Goal: Answer question/provide support: Share knowledge or assist other users

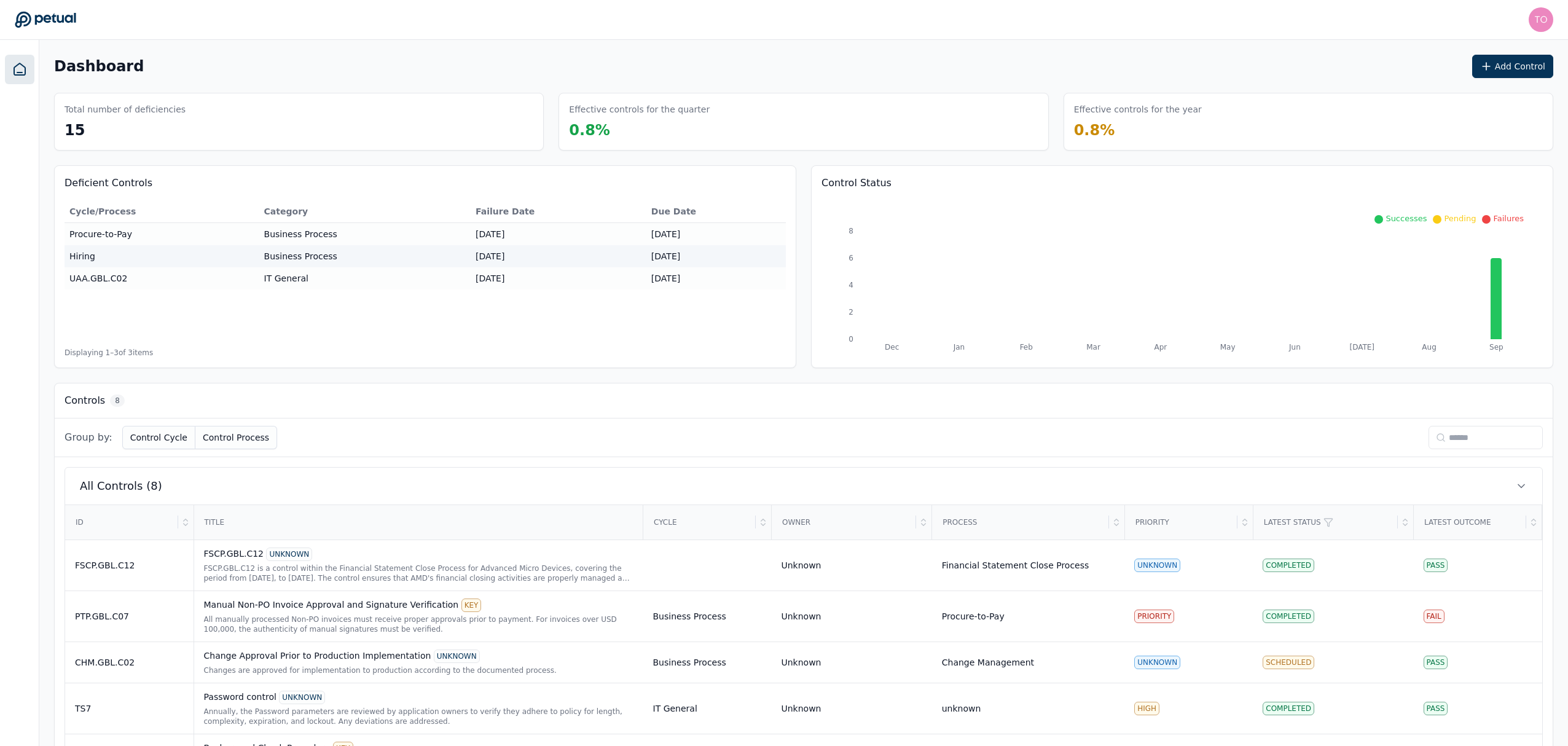
scroll to position [205, 0]
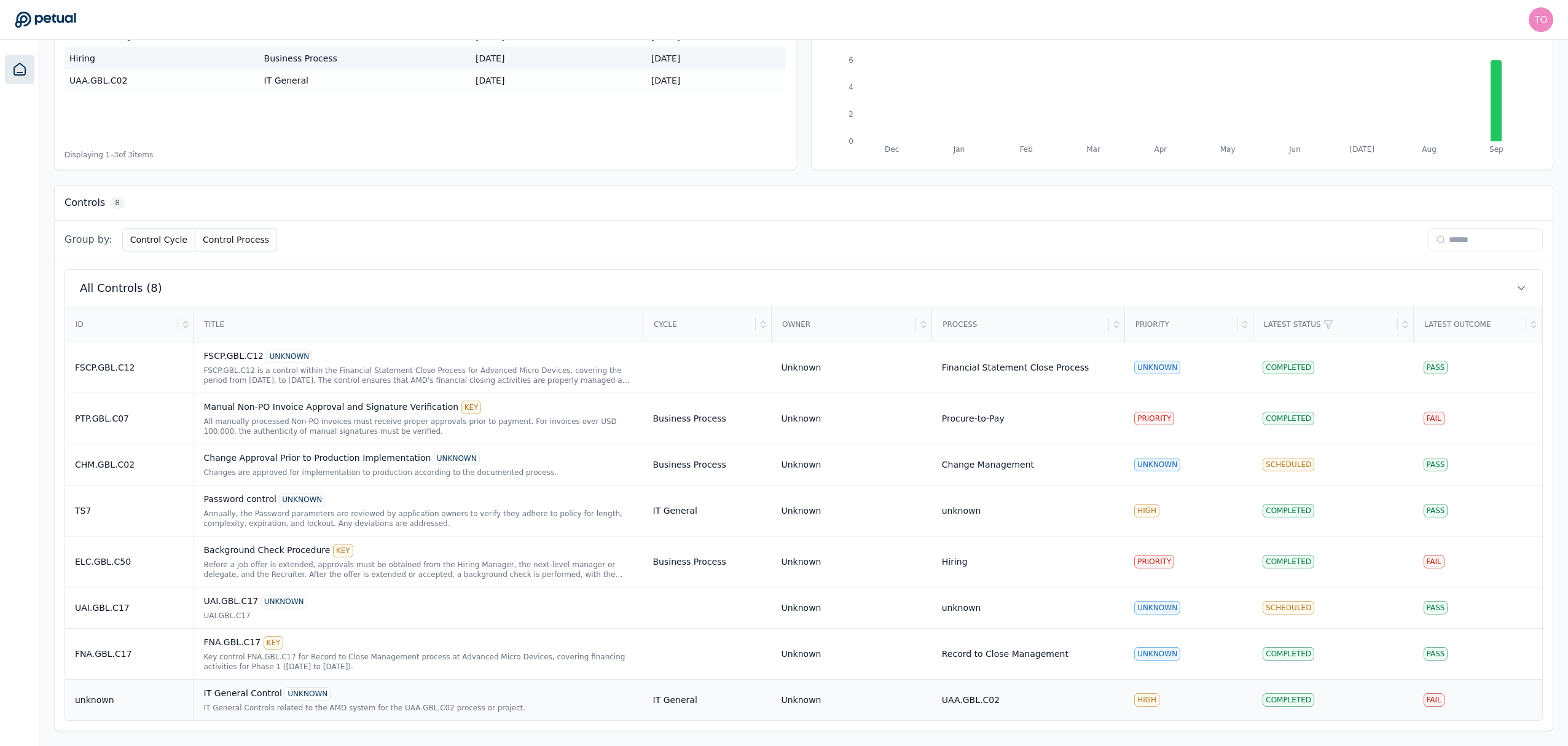
click at [473, 704] on div "IT General Controls related to the AMD system for the UAA.GBL.C02 process or pr…" at bounding box center [419, 708] width 430 height 10
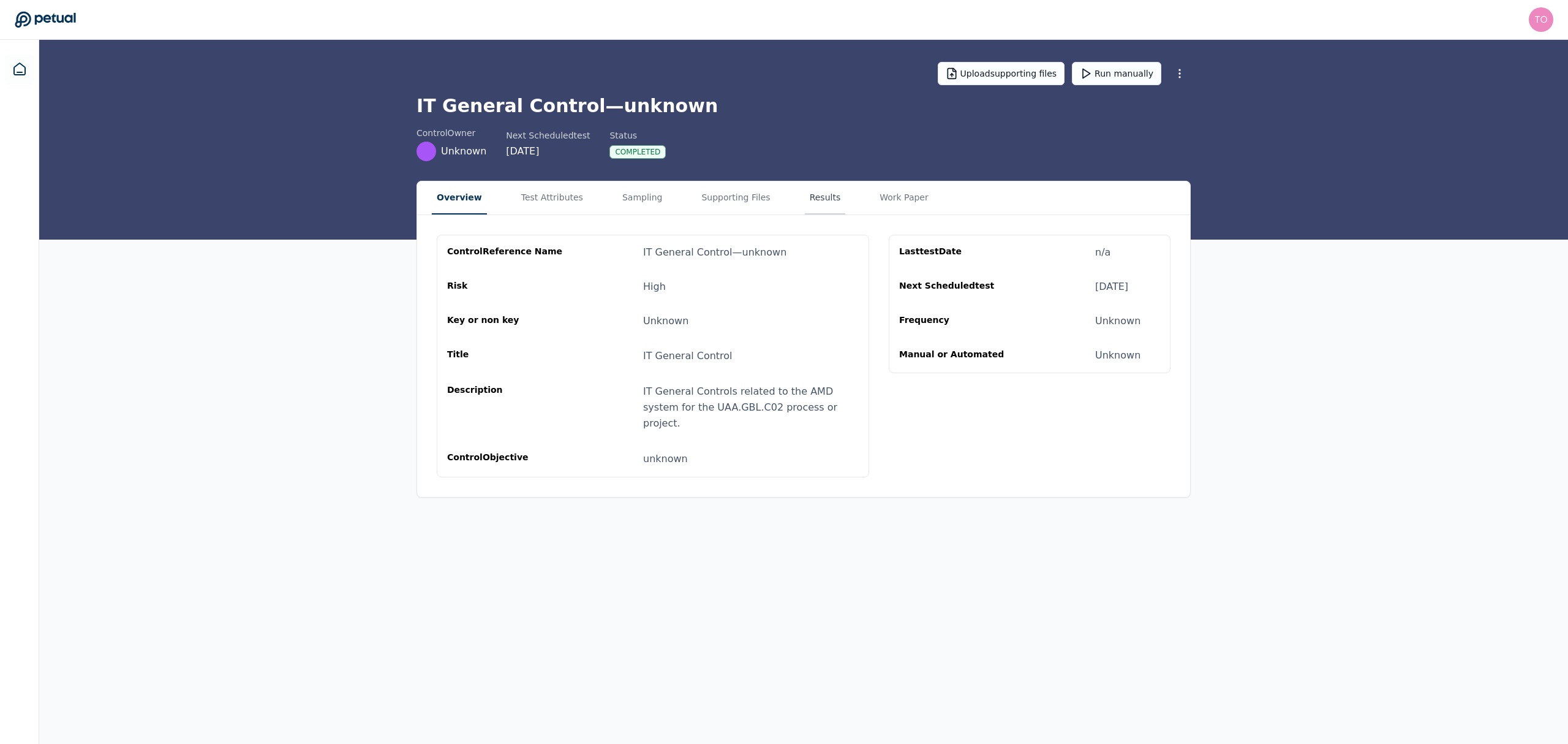
click at [805, 197] on button "Results" at bounding box center [825, 197] width 41 height 33
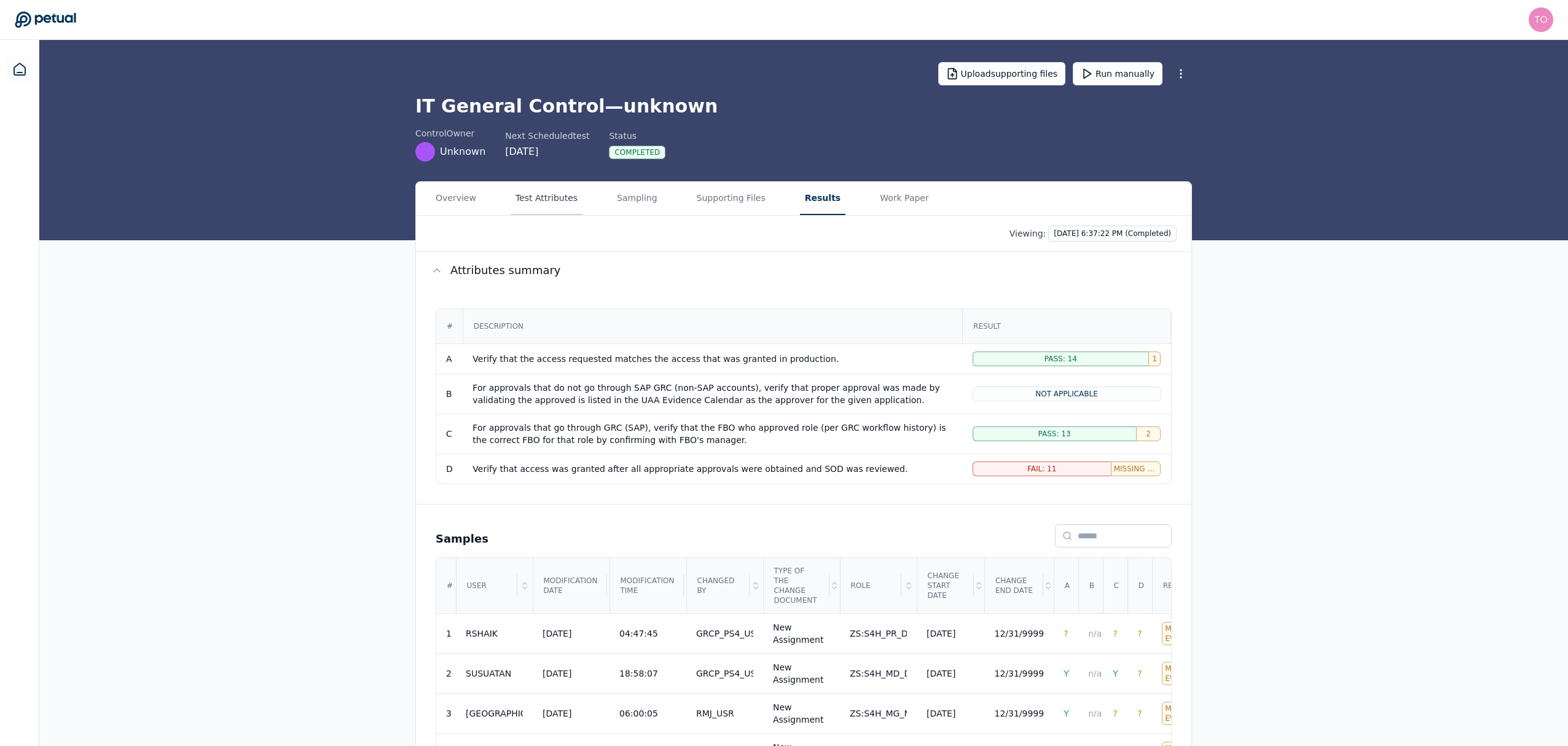
click at [568, 200] on button "Test Attributes" at bounding box center [547, 198] width 72 height 33
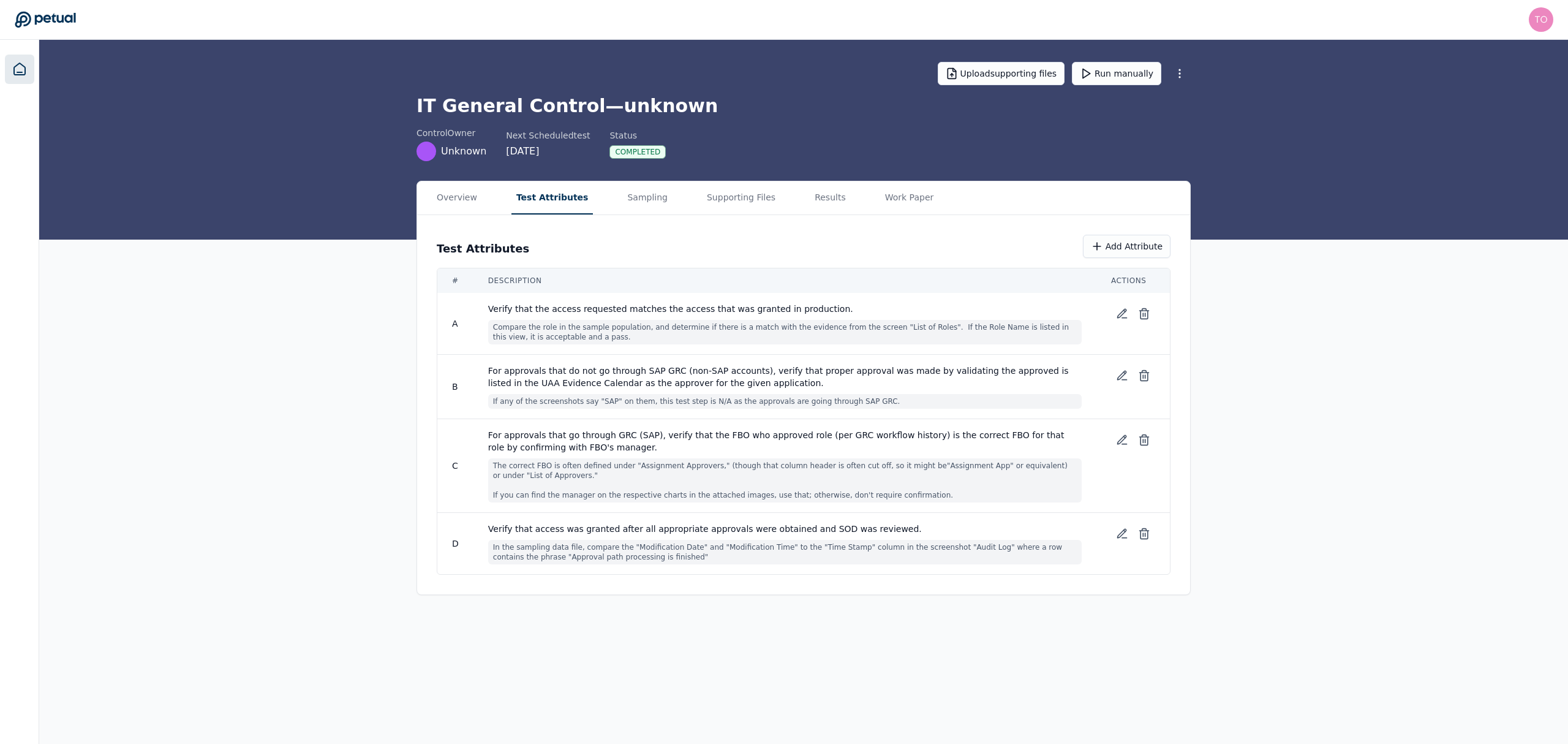
click at [13, 70] on icon at bounding box center [20, 69] width 15 height 15
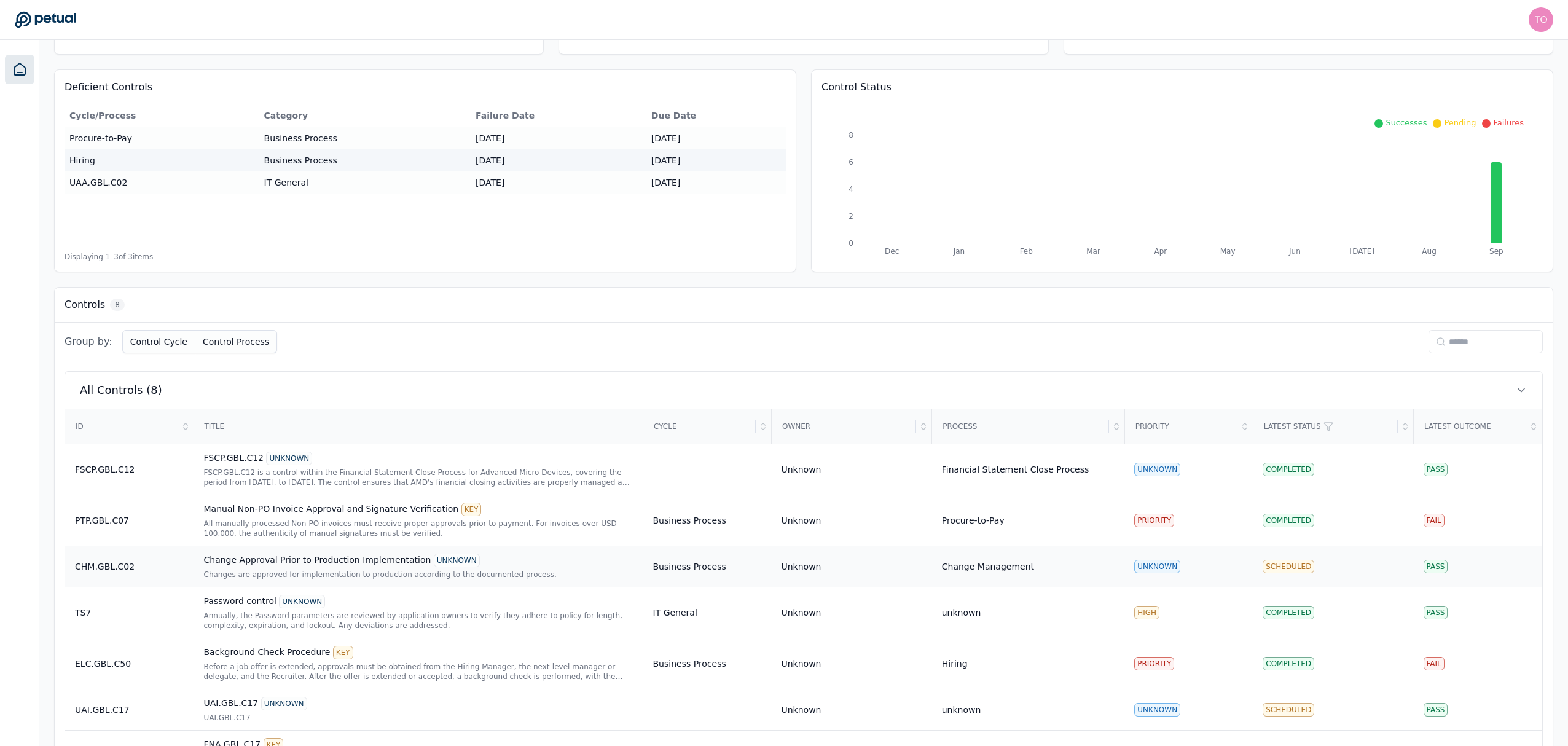
scroll to position [205, 0]
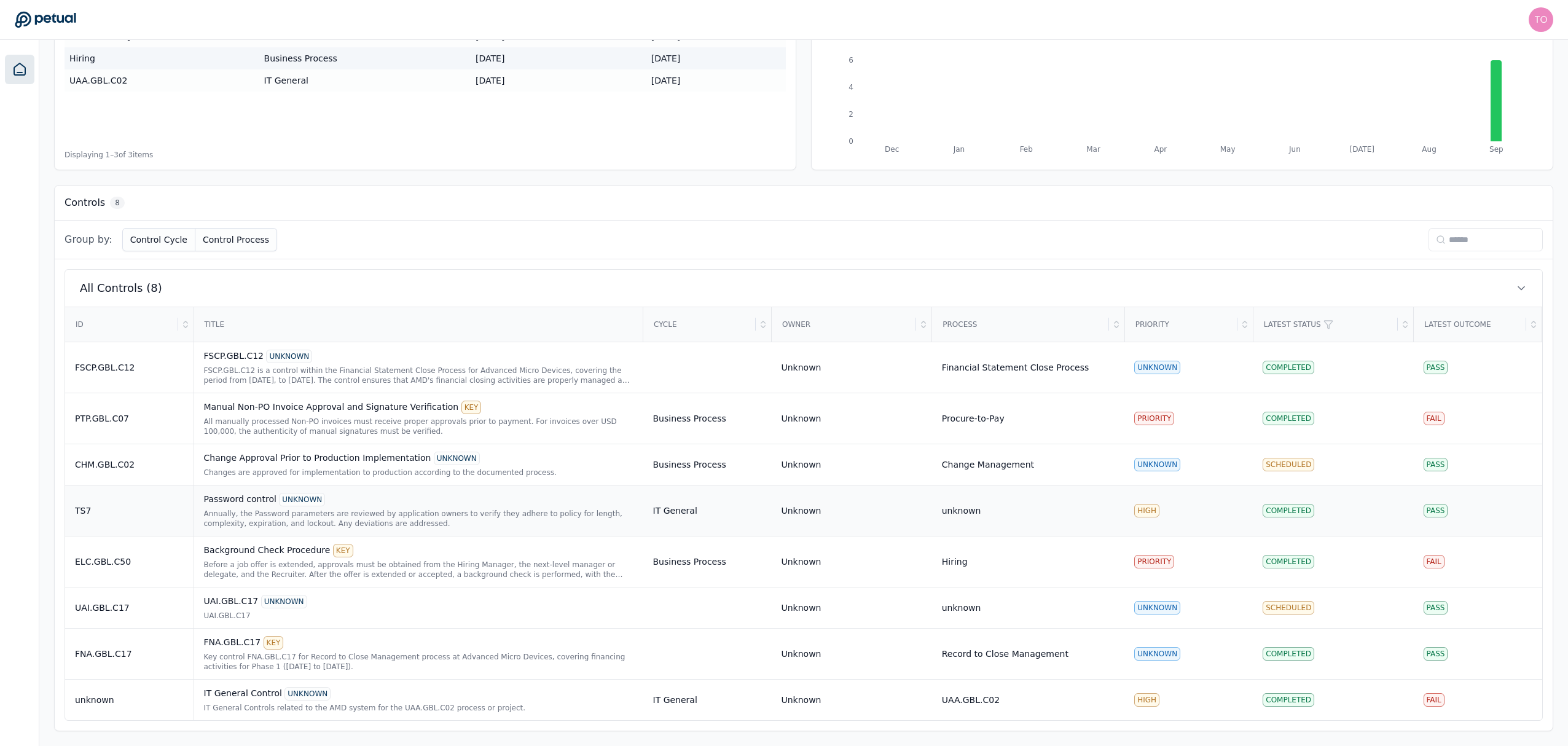
click at [512, 519] on div "Annually, the Password parameters are reviewed by application owners to verify …" at bounding box center [419, 519] width 430 height 20
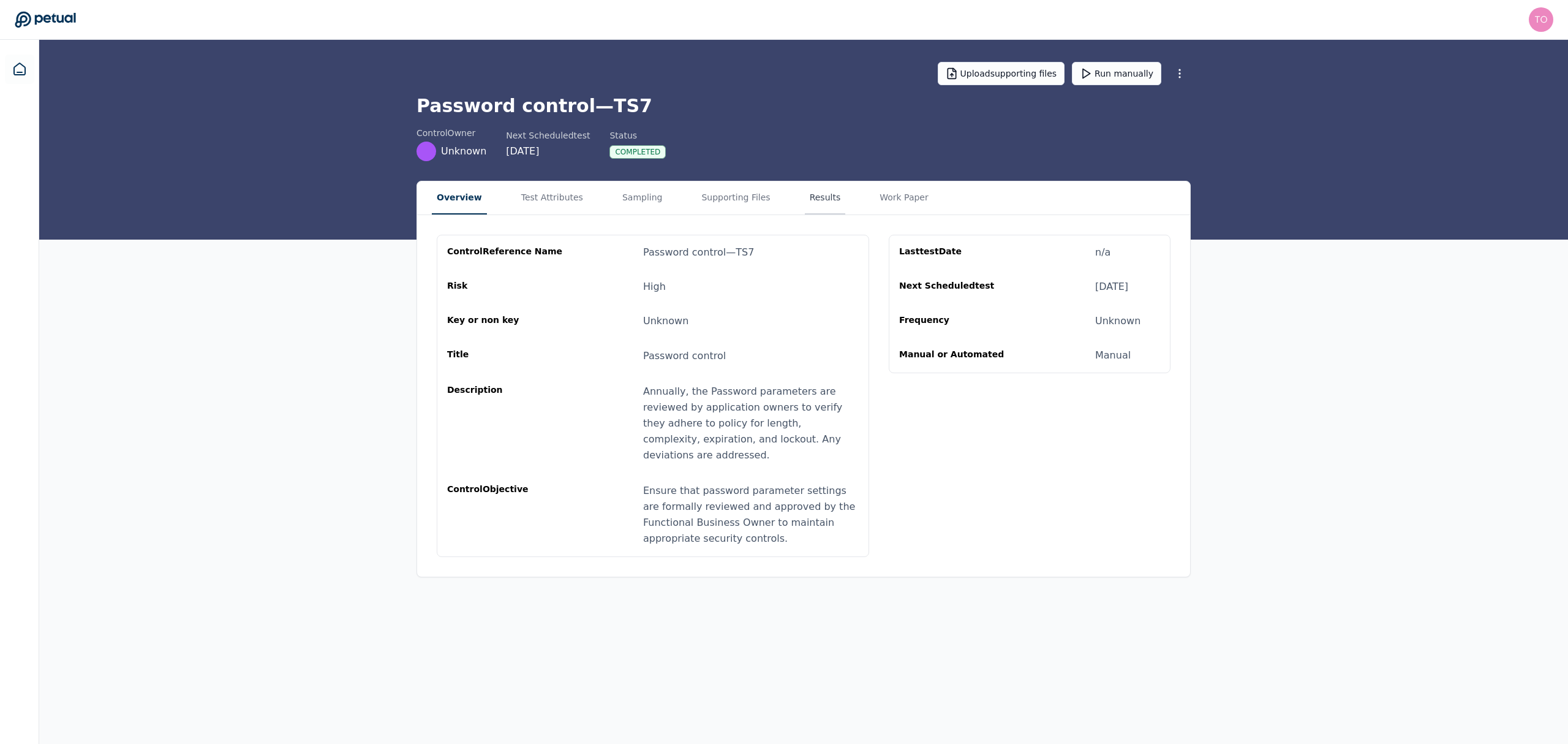
click at [805, 199] on button "Results" at bounding box center [825, 197] width 41 height 33
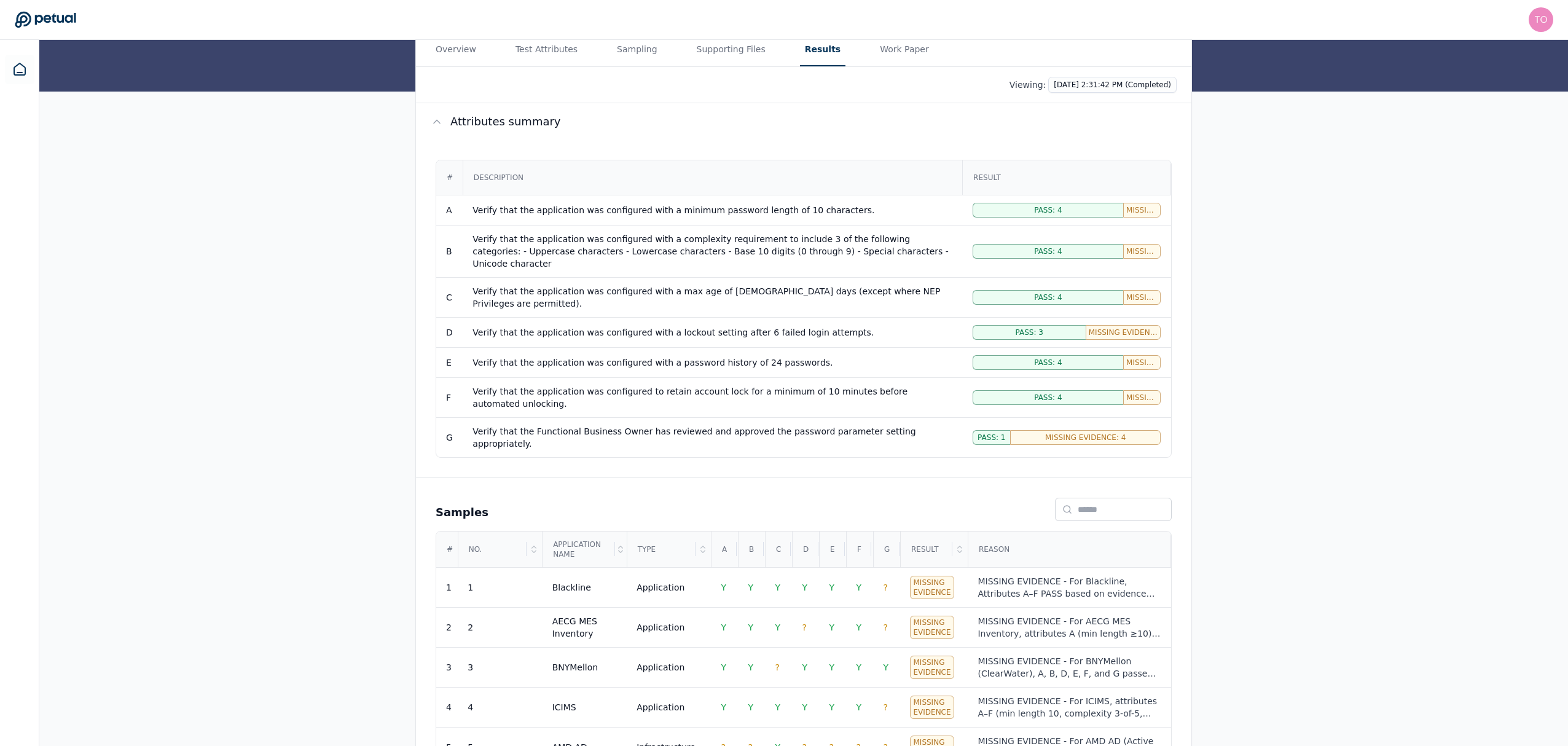
scroll to position [153, 0]
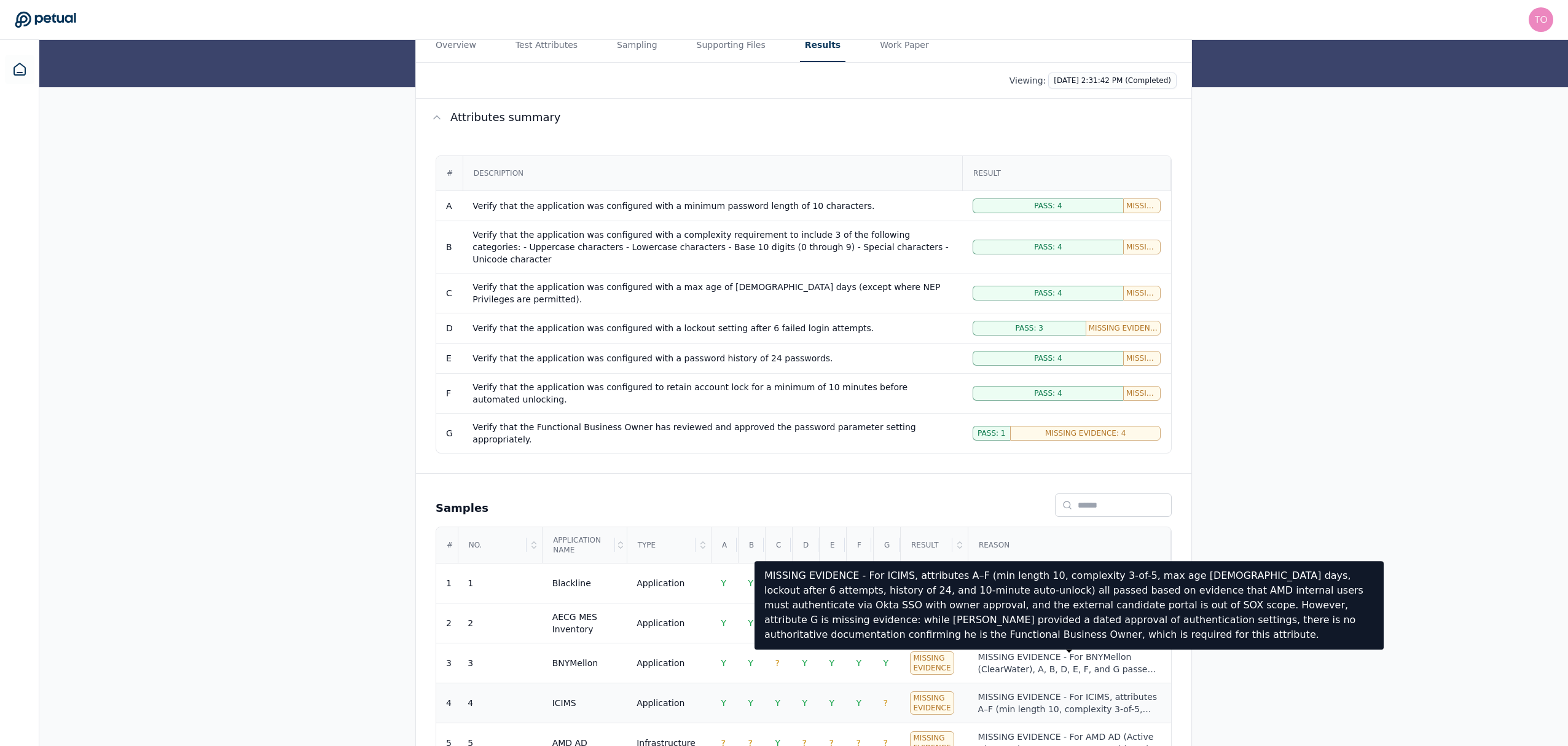
click at [1018, 691] on div "MISSING EVIDENCE - For ICIMS, attributes A–F (min length 10, complexity 3-of-5,…" at bounding box center [1069, 702] width 183 height 25
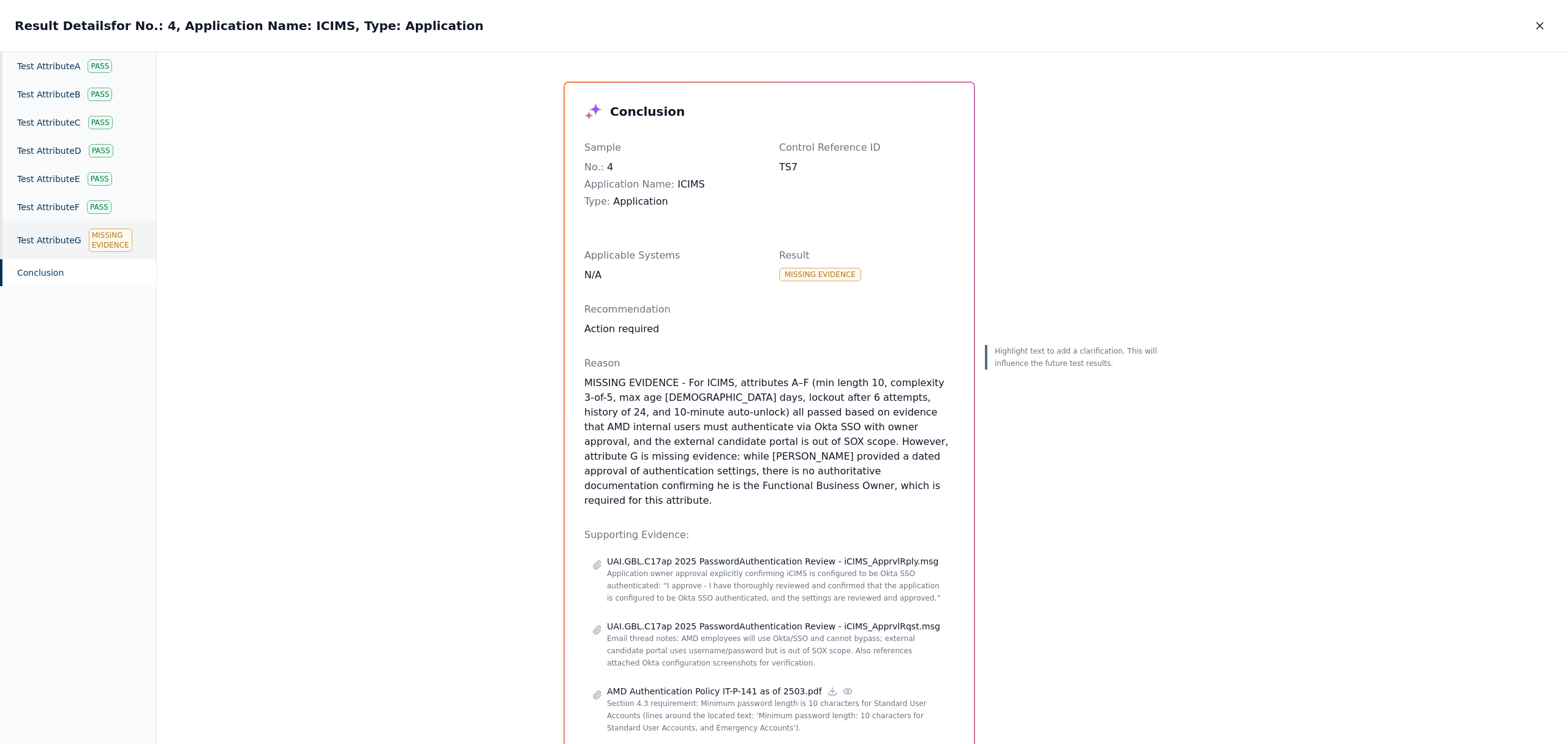
click at [78, 235] on div "Test Attribute G Missing Evidence" at bounding box center [78, 240] width 156 height 38
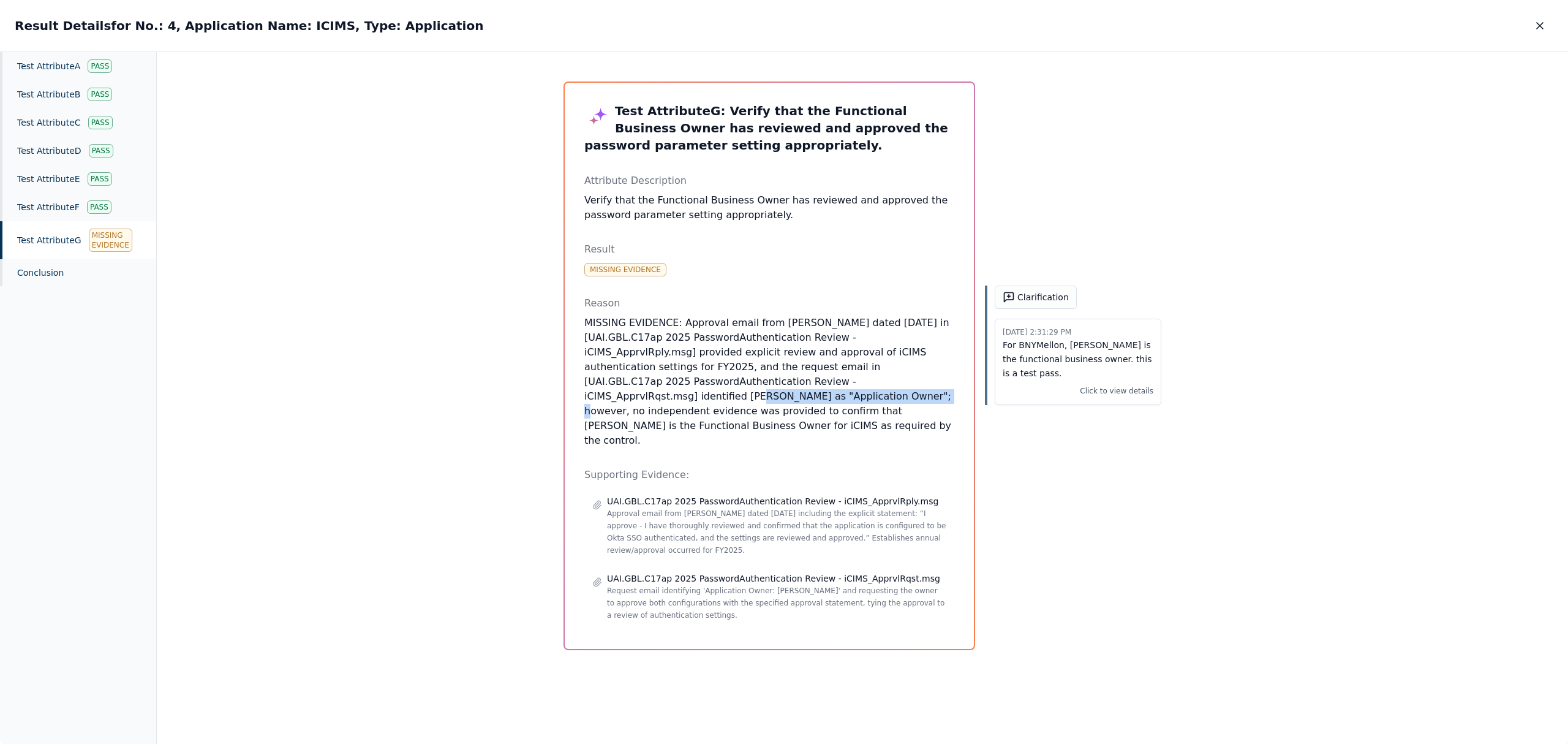
drag, startPoint x: 728, startPoint y: 380, endPoint x: 891, endPoint y: 380, distance: 163.0
click at [891, 380] on p "MISSING EVIDENCE: Approval email from [PERSON_NAME] dated [DATE] in [UAI.GBL.C1…" at bounding box center [769, 381] width 370 height 132
click at [1027, 295] on button "Clarification" at bounding box center [1036, 297] width 82 height 23
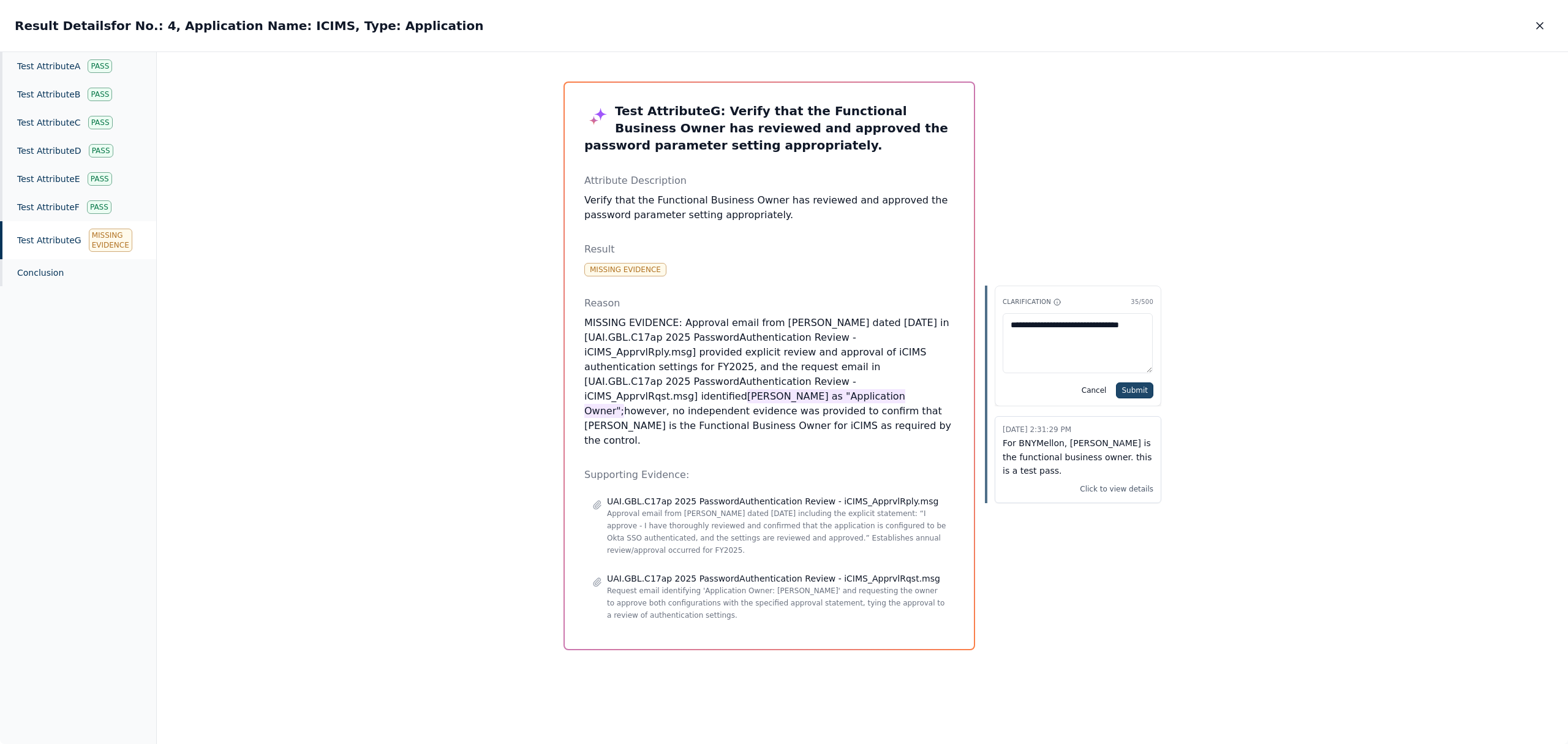
type textarea "**********"
click at [1137, 395] on button "Submit" at bounding box center [1134, 390] width 37 height 16
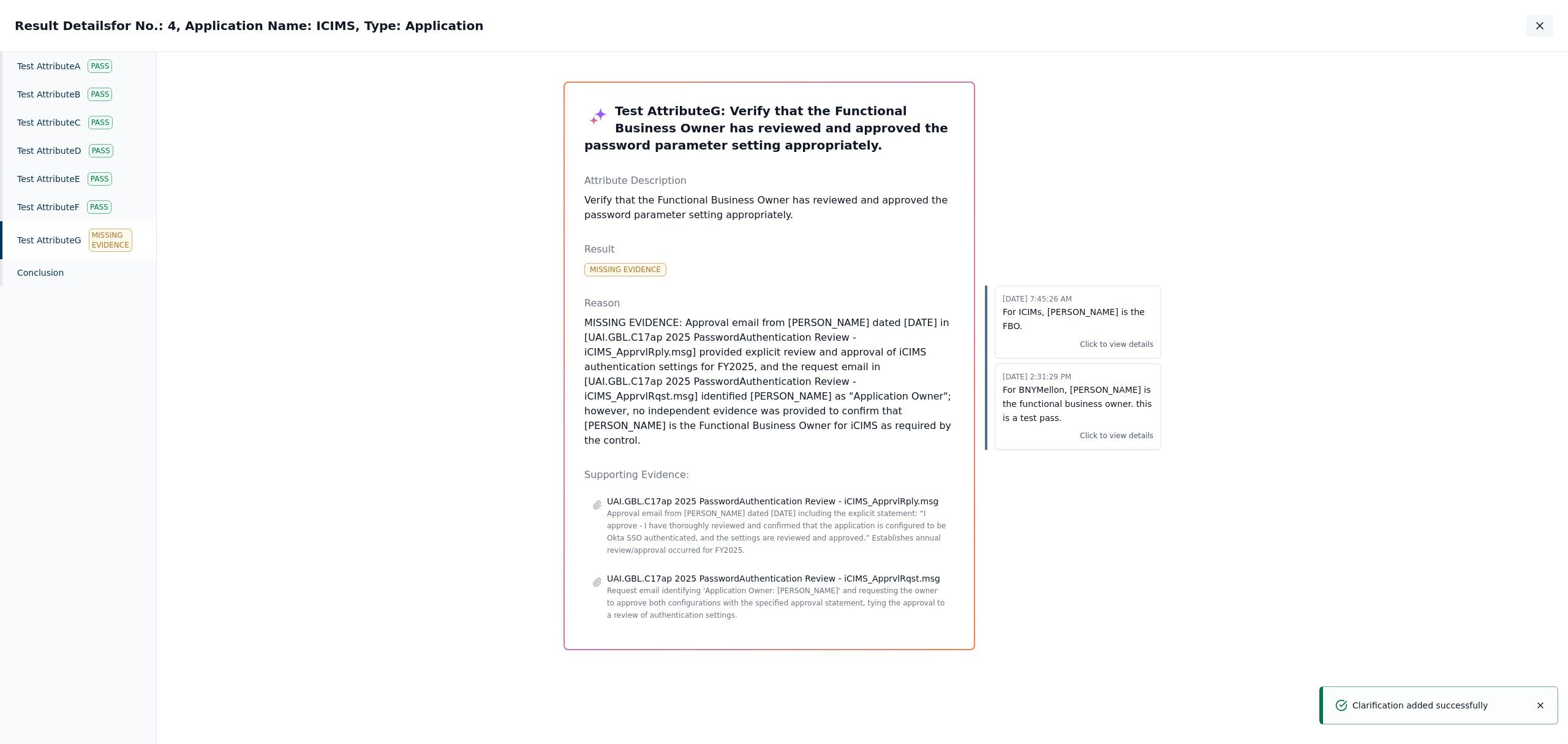
click at [1540, 24] on icon "button" at bounding box center [1540, 26] width 13 height 13
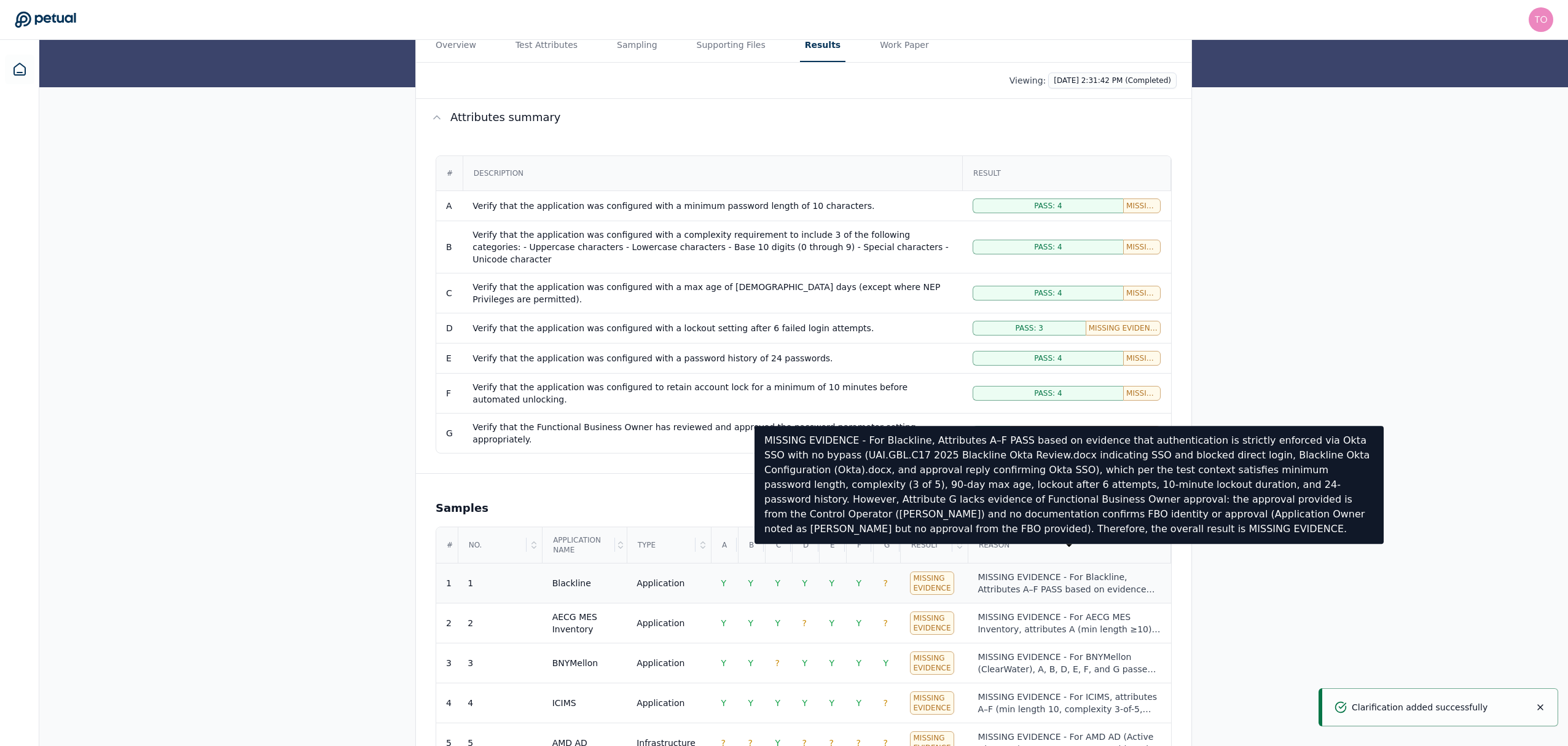
click at [1021, 571] on div "MISSING EVIDENCE - For Blackline, Attributes A–F PASS based on evidence that au…" at bounding box center [1069, 582] width 183 height 25
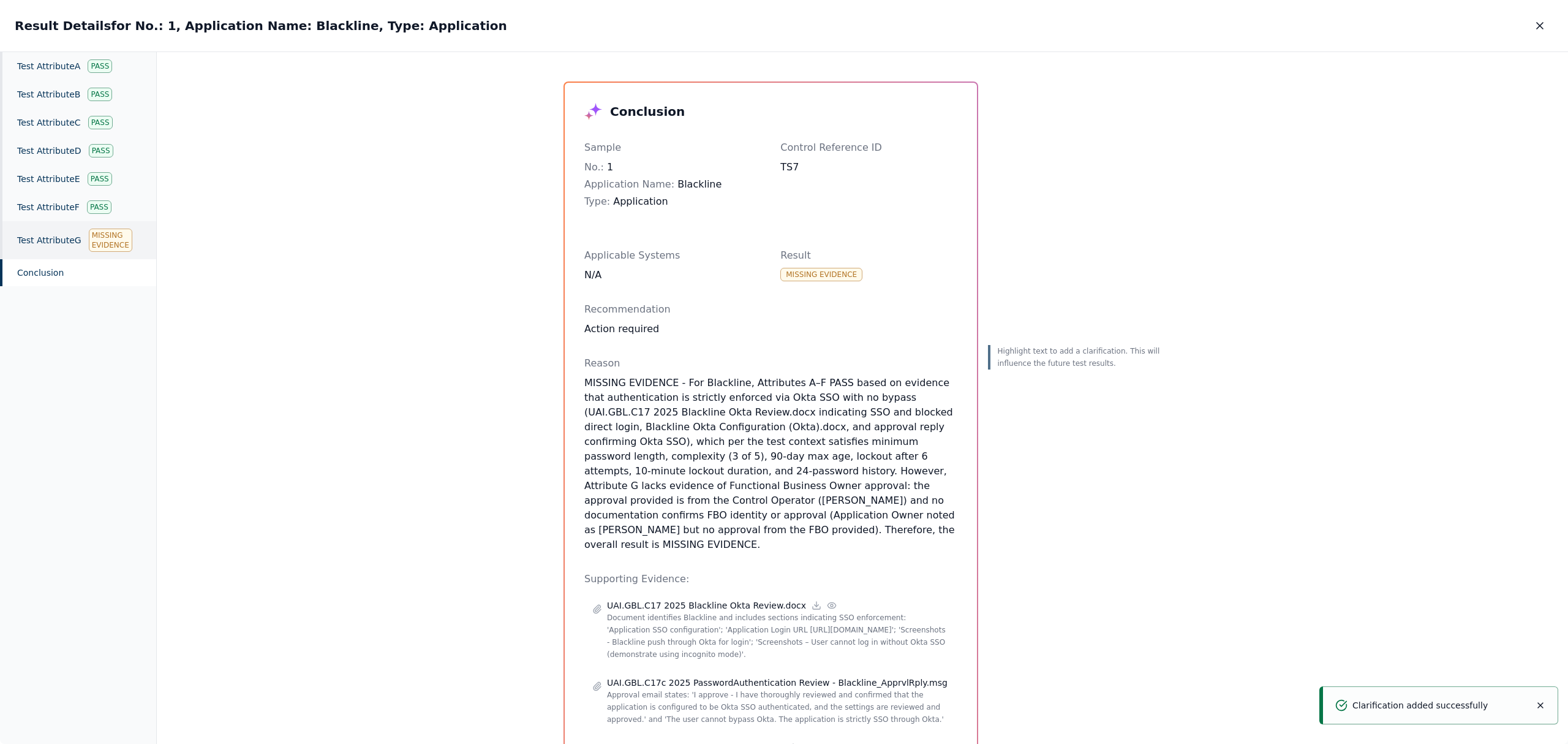
click at [57, 236] on div "Test Attribute G Missing Evidence" at bounding box center [78, 240] width 156 height 38
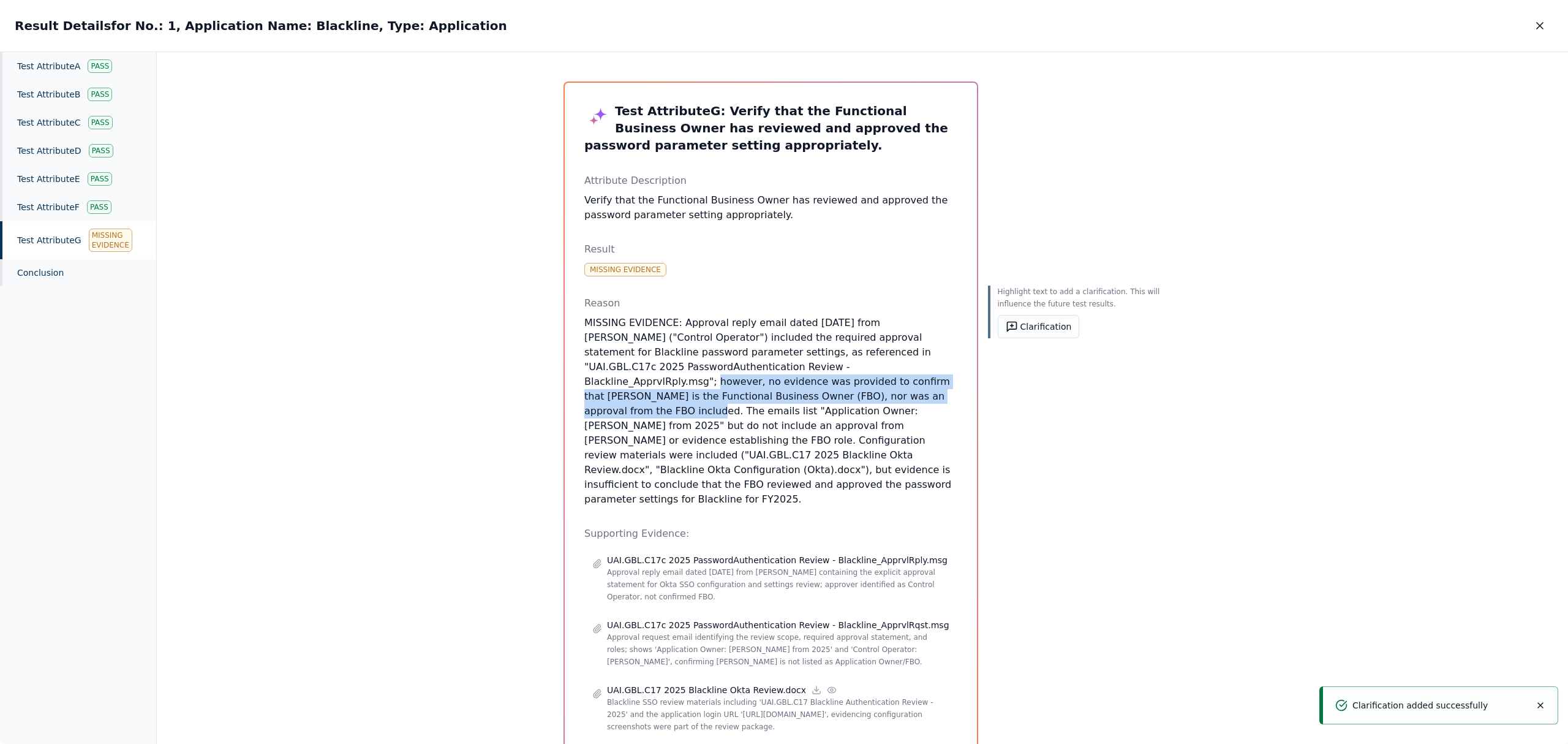
drag, startPoint x: 738, startPoint y: 367, endPoint x: 661, endPoint y: 391, distance: 80.7
click at [661, 391] on p "MISSING EVIDENCE: Approval reply email dated [DATE] from [PERSON_NAME] ("Contro…" at bounding box center [770, 411] width 373 height 191
click at [1059, 311] on div "Highlight text to add a clarification. This will influence the future test resu…" at bounding box center [1076, 447] width 176 height 733
click at [740, 392] on p "MISSING EVIDENCE: Approval reply email dated [DATE] from [PERSON_NAME] ("Contro…" at bounding box center [770, 411] width 373 height 191
drag, startPoint x: 656, startPoint y: 395, endPoint x: 735, endPoint y: 367, distance: 83.8
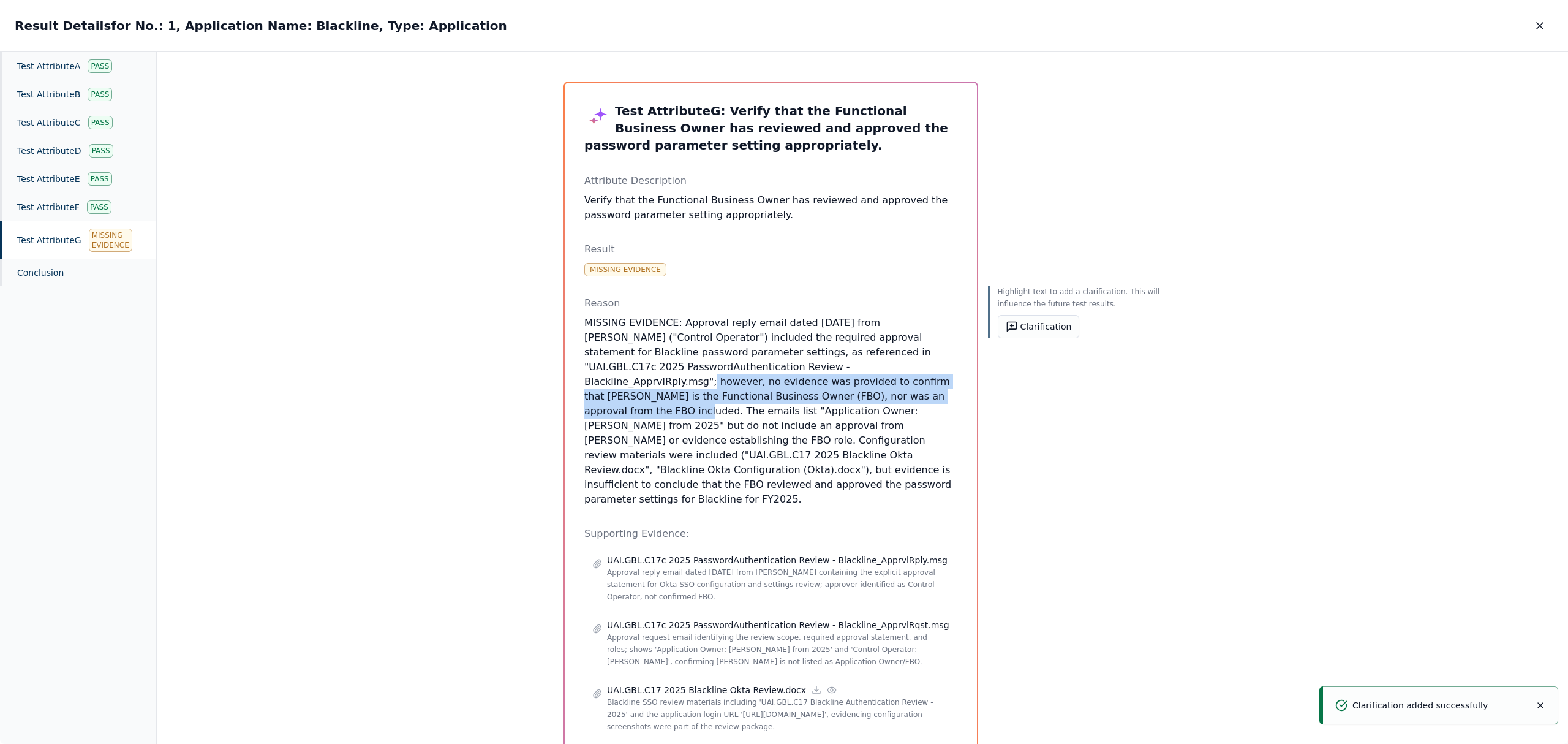
click at [735, 367] on p "MISSING EVIDENCE: Approval reply email dated [DATE] from [PERSON_NAME] ("Contro…" at bounding box center [770, 411] width 373 height 191
click at [1017, 326] on button "Clarification" at bounding box center [1038, 326] width 82 height 23
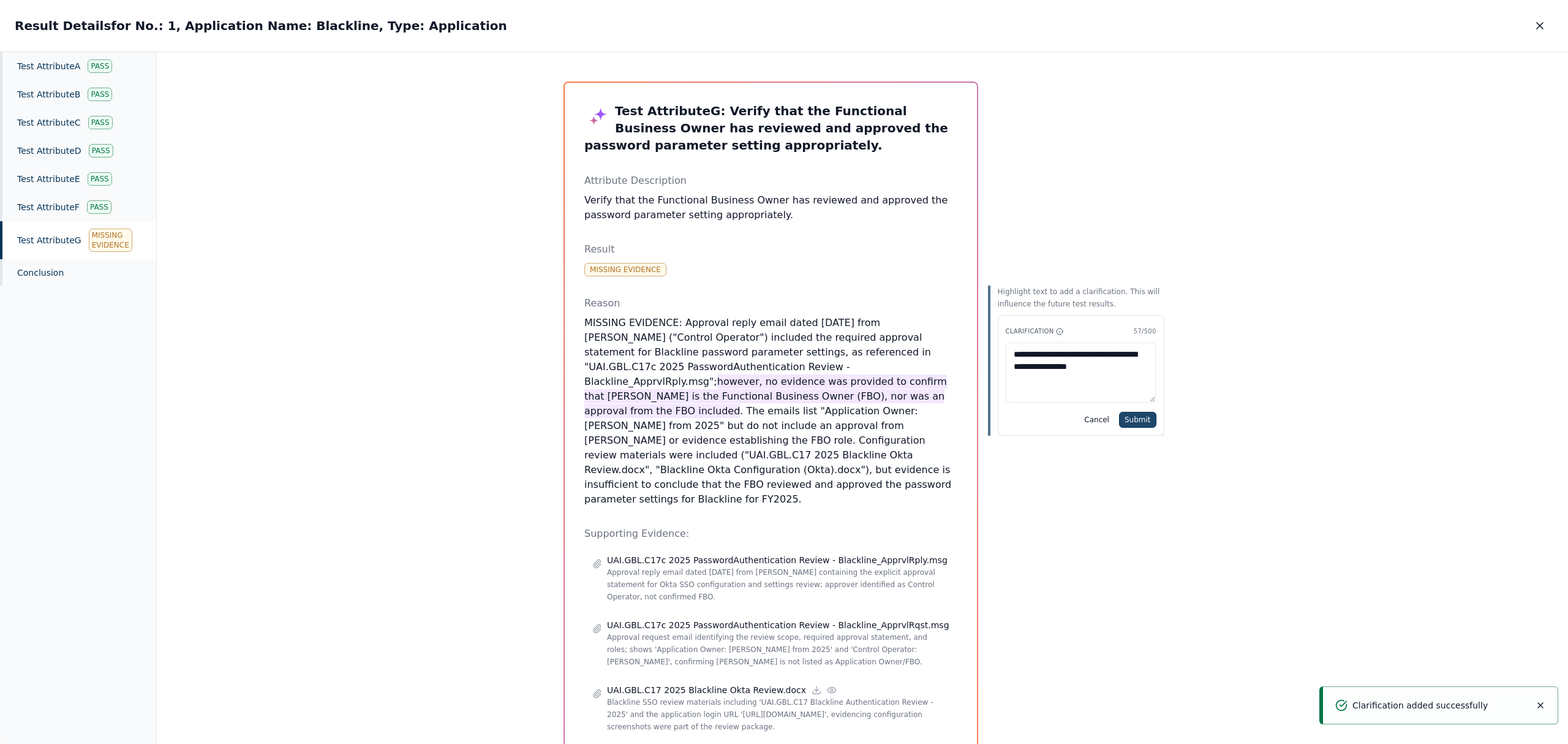
type textarea "**********"
click at [1134, 420] on button "Submit" at bounding box center [1137, 419] width 37 height 16
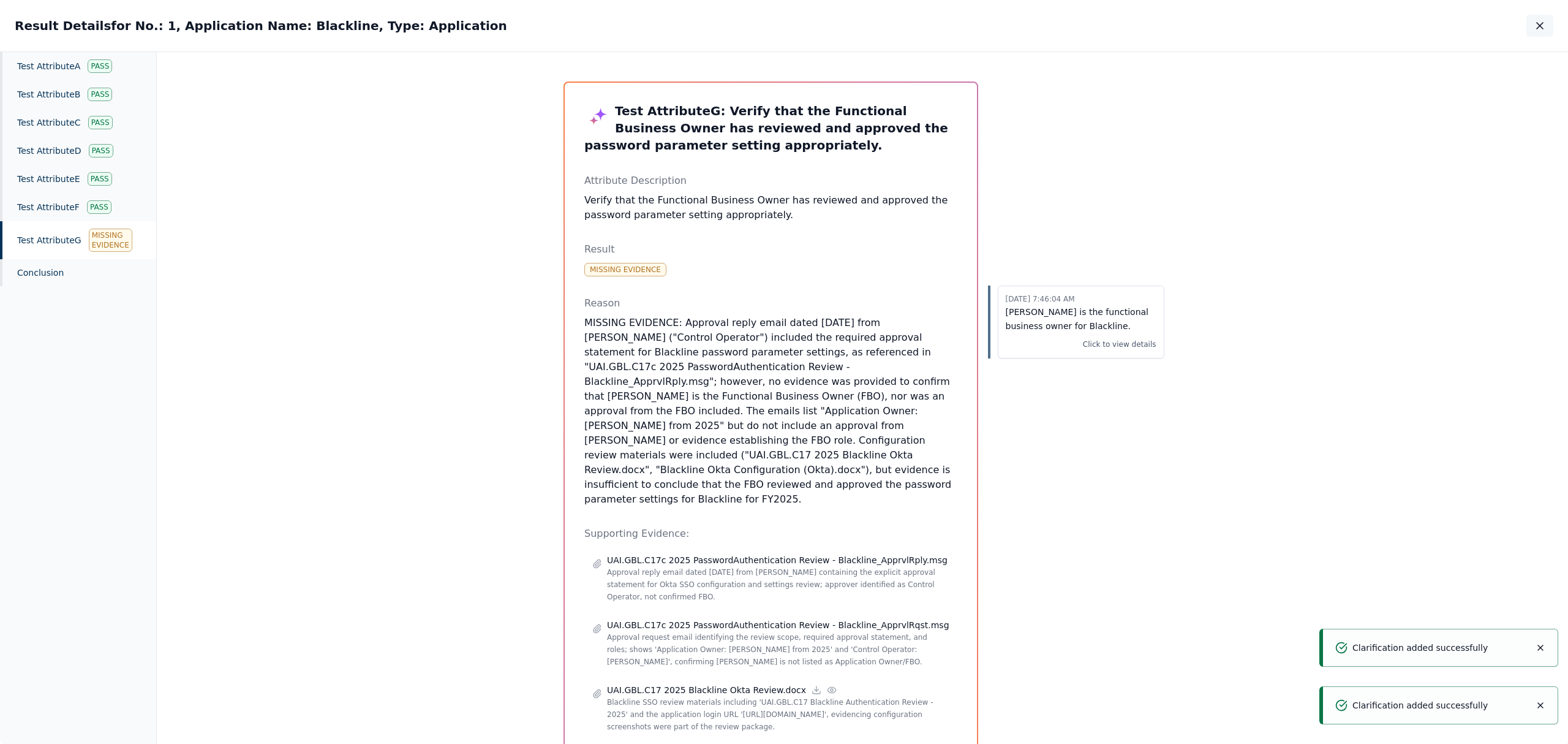
click at [1539, 22] on icon "button" at bounding box center [1540, 26] width 13 height 13
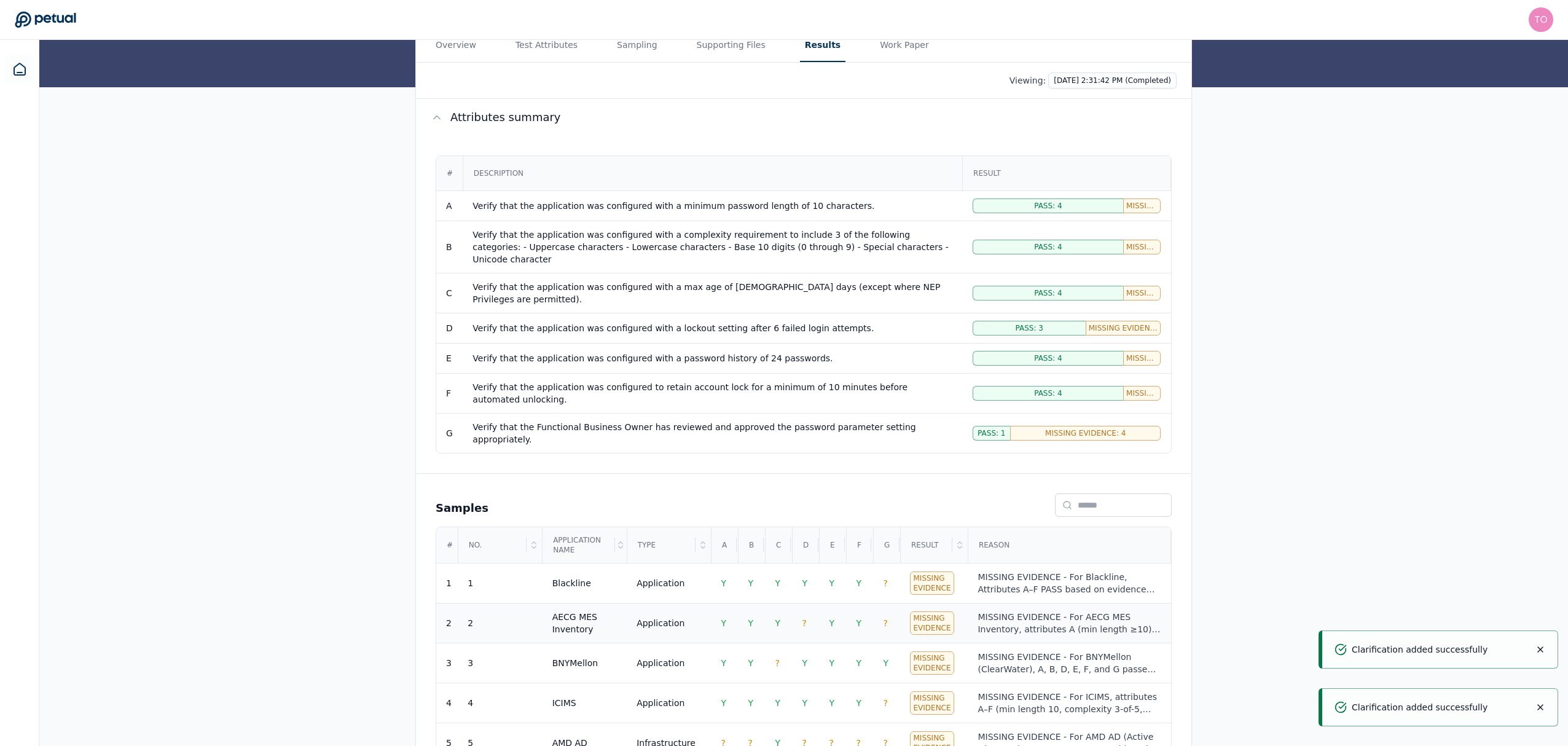
click at [1065, 611] on div "MISSING EVIDENCE - For AECG MES Inventory, attributes A (min length ≥10), B (co…" at bounding box center [1069, 622] width 183 height 25
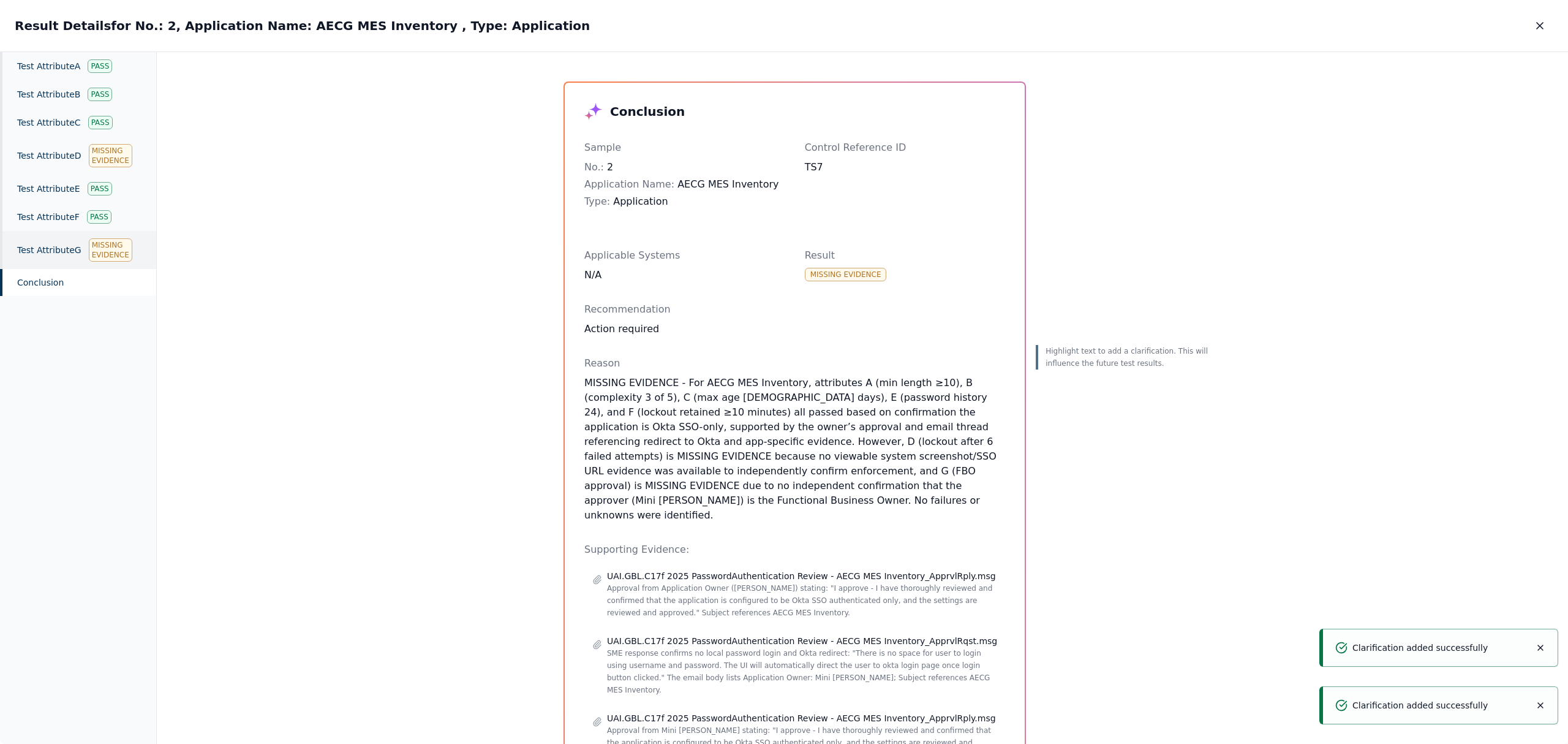
click at [80, 248] on div "Test Attribute G Missing Evidence" at bounding box center [78, 250] width 156 height 38
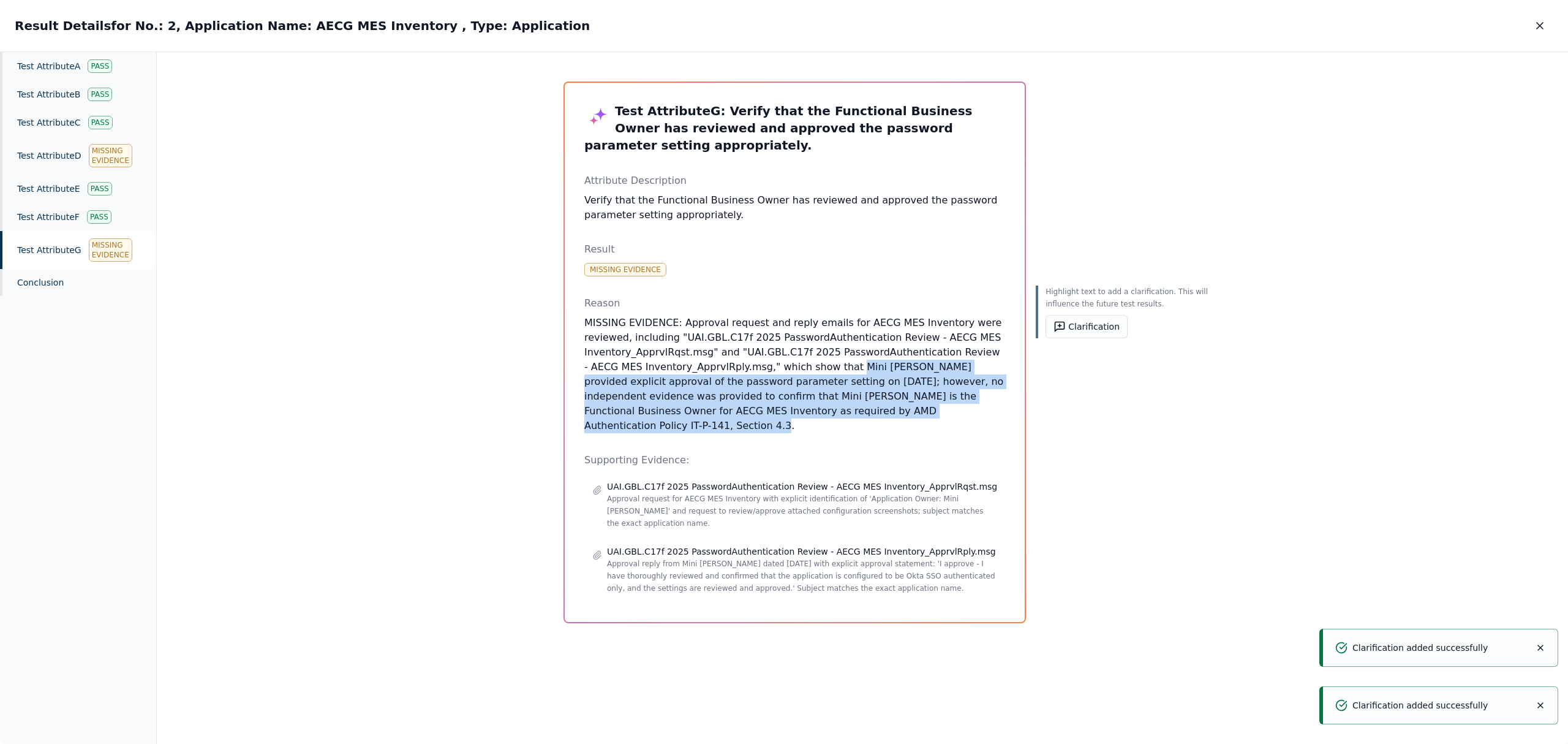
drag, startPoint x: 824, startPoint y: 369, endPoint x: 765, endPoint y: 420, distance: 78.0
click at [765, 420] on p "MISSING EVIDENCE: Approval request and reply emails for AECG MES Inventory were…" at bounding box center [794, 374] width 421 height 118
click at [1045, 331] on button "Clarification" at bounding box center [1086, 326] width 82 height 23
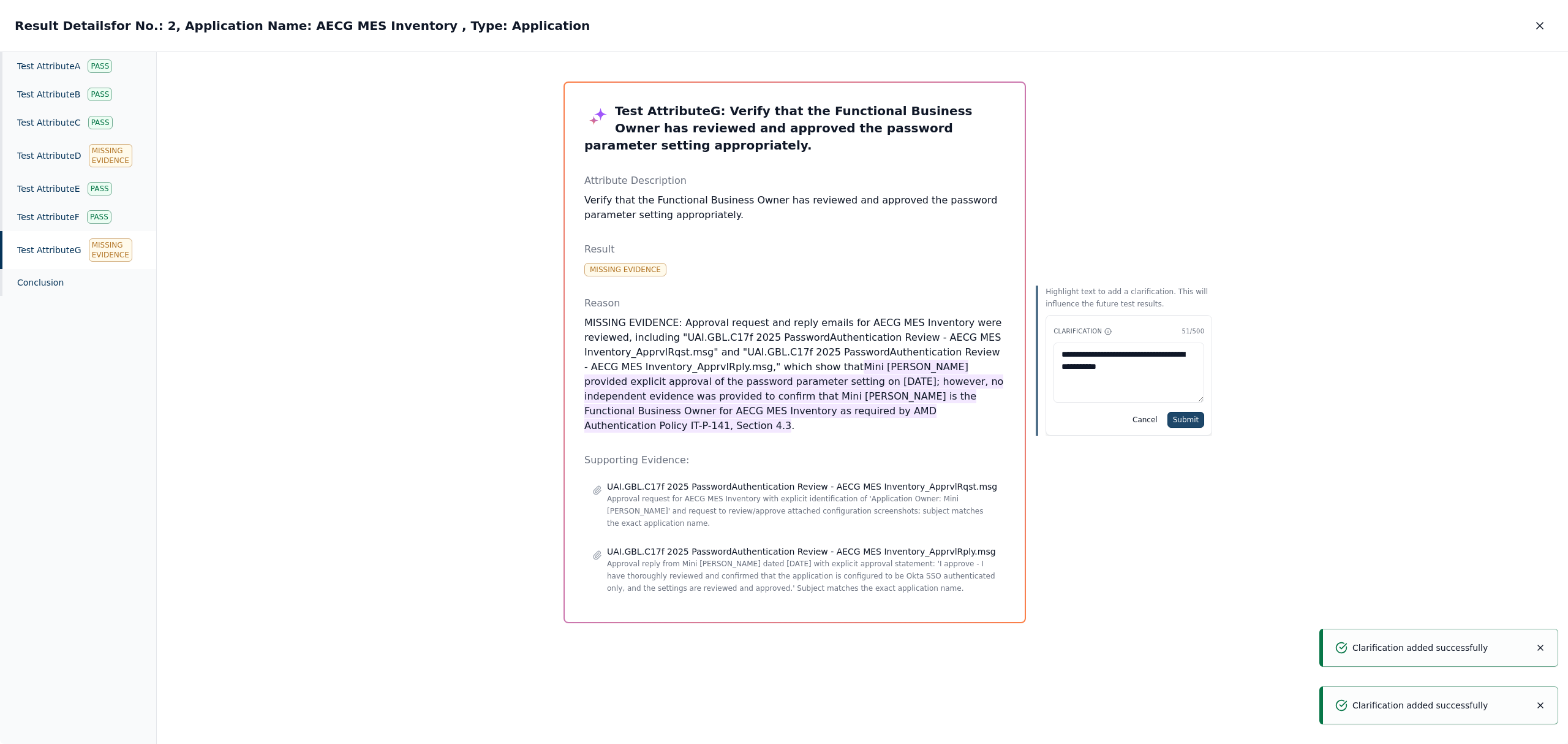
type textarea "**********"
click at [1168, 421] on button "Submit" at bounding box center [1186, 419] width 37 height 16
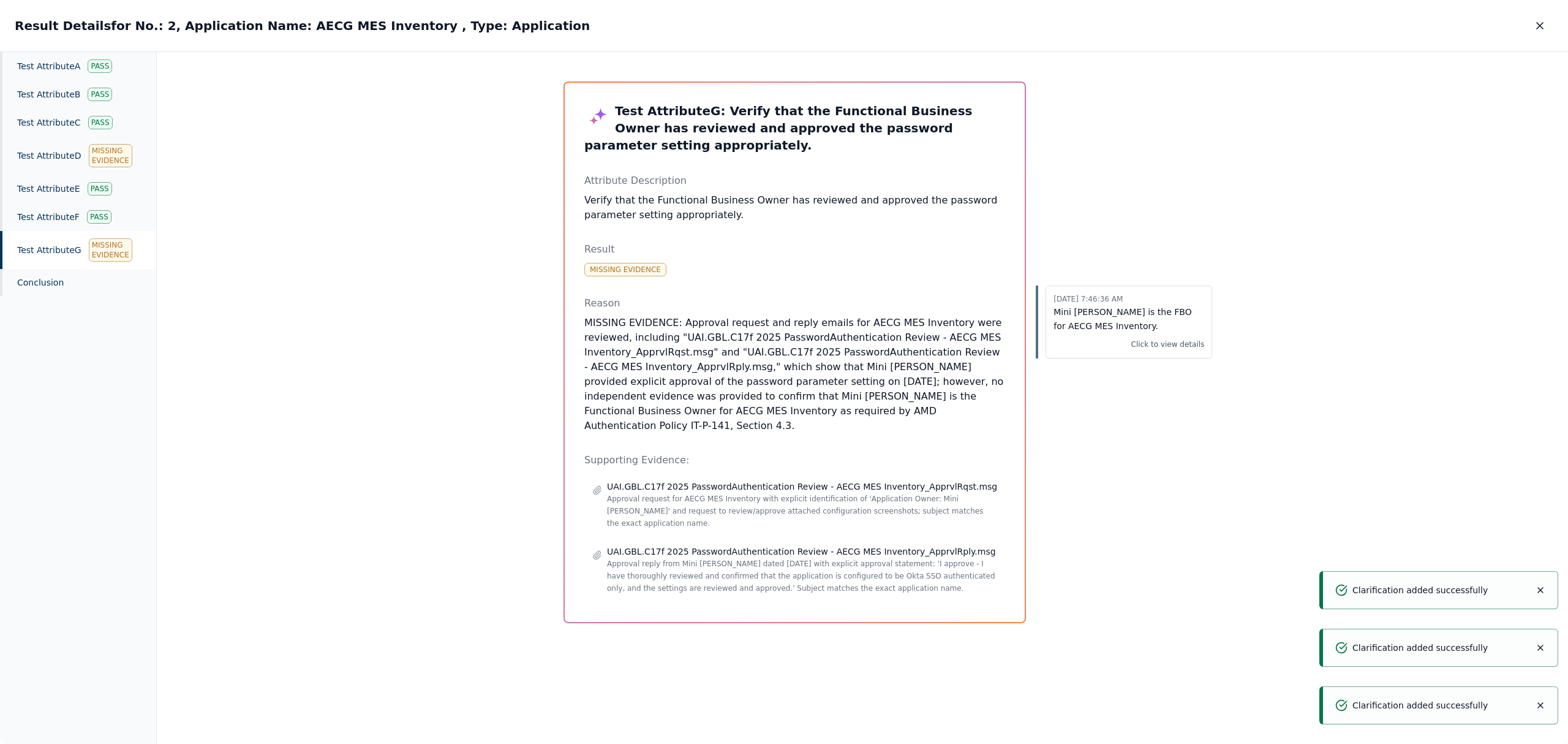
drag, startPoint x: 1544, startPoint y: 24, endPoint x: 1427, endPoint y: 150, distance: 171.9
click at [1542, 27] on icon "button" at bounding box center [1540, 26] width 13 height 13
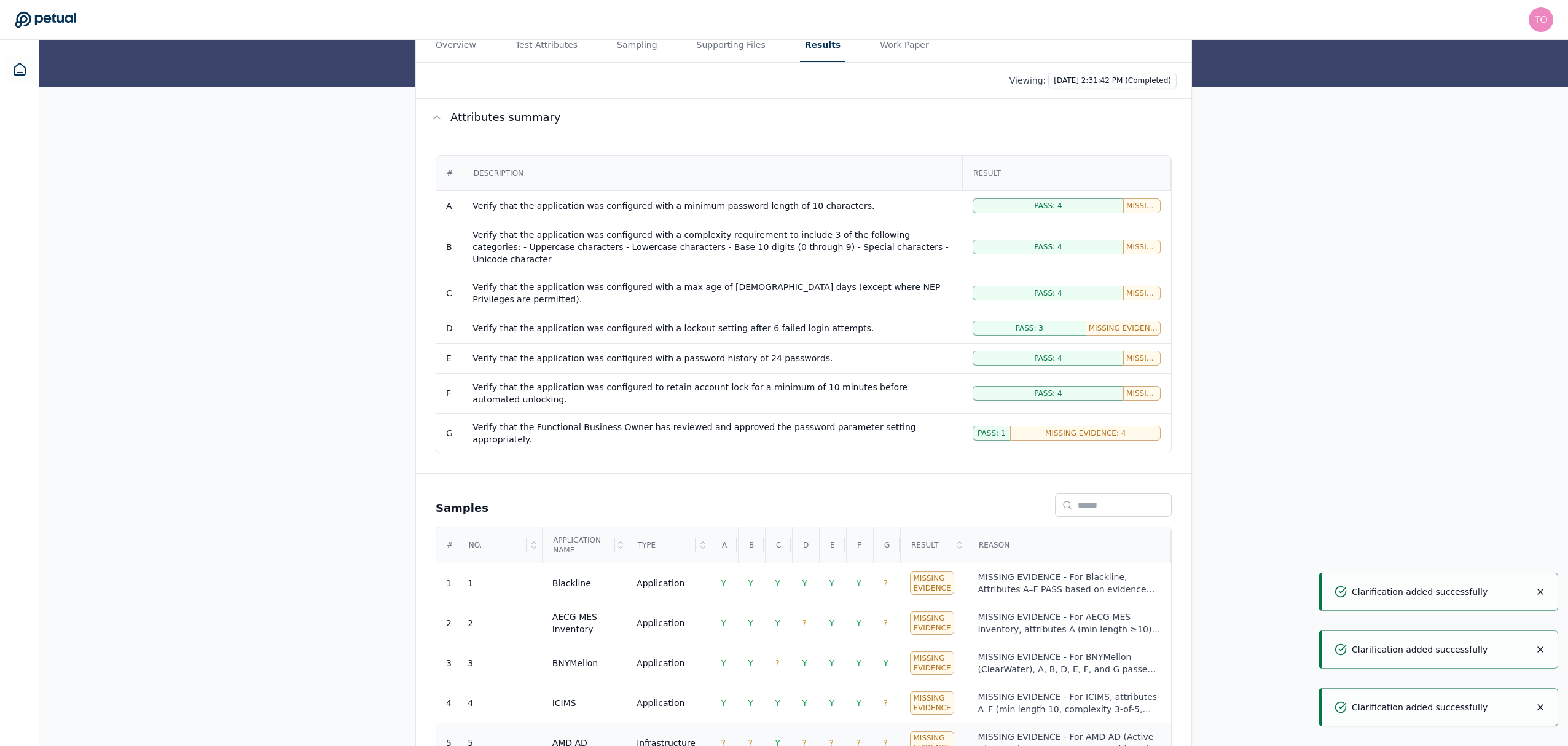
click at [1030, 731] on div "MISSING EVIDENCE - For AMD AD (Active Directory), most parameters could not be …" at bounding box center [1069, 742] width 183 height 25
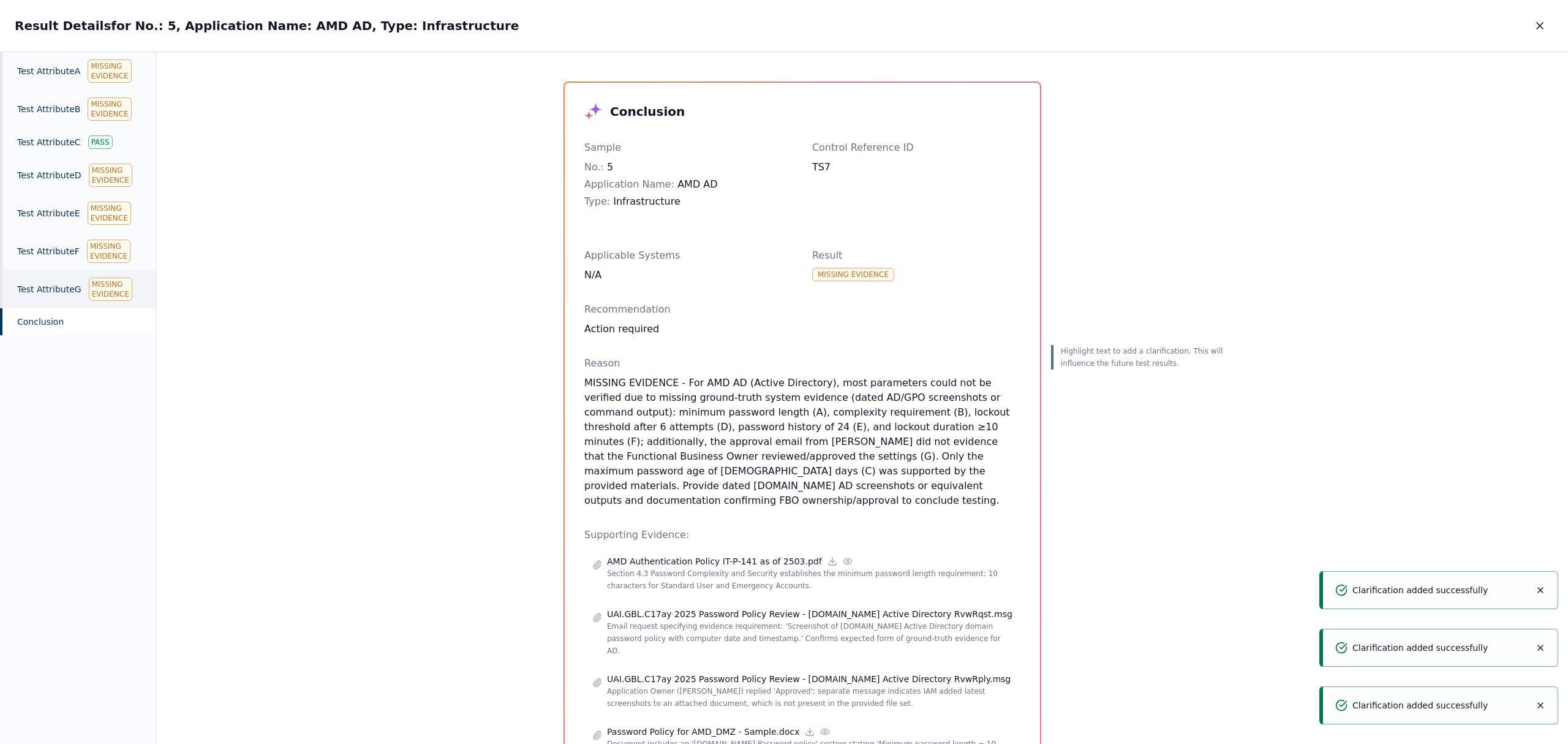
click at [80, 292] on div "Test Attribute G Missing Evidence" at bounding box center [78, 289] width 156 height 38
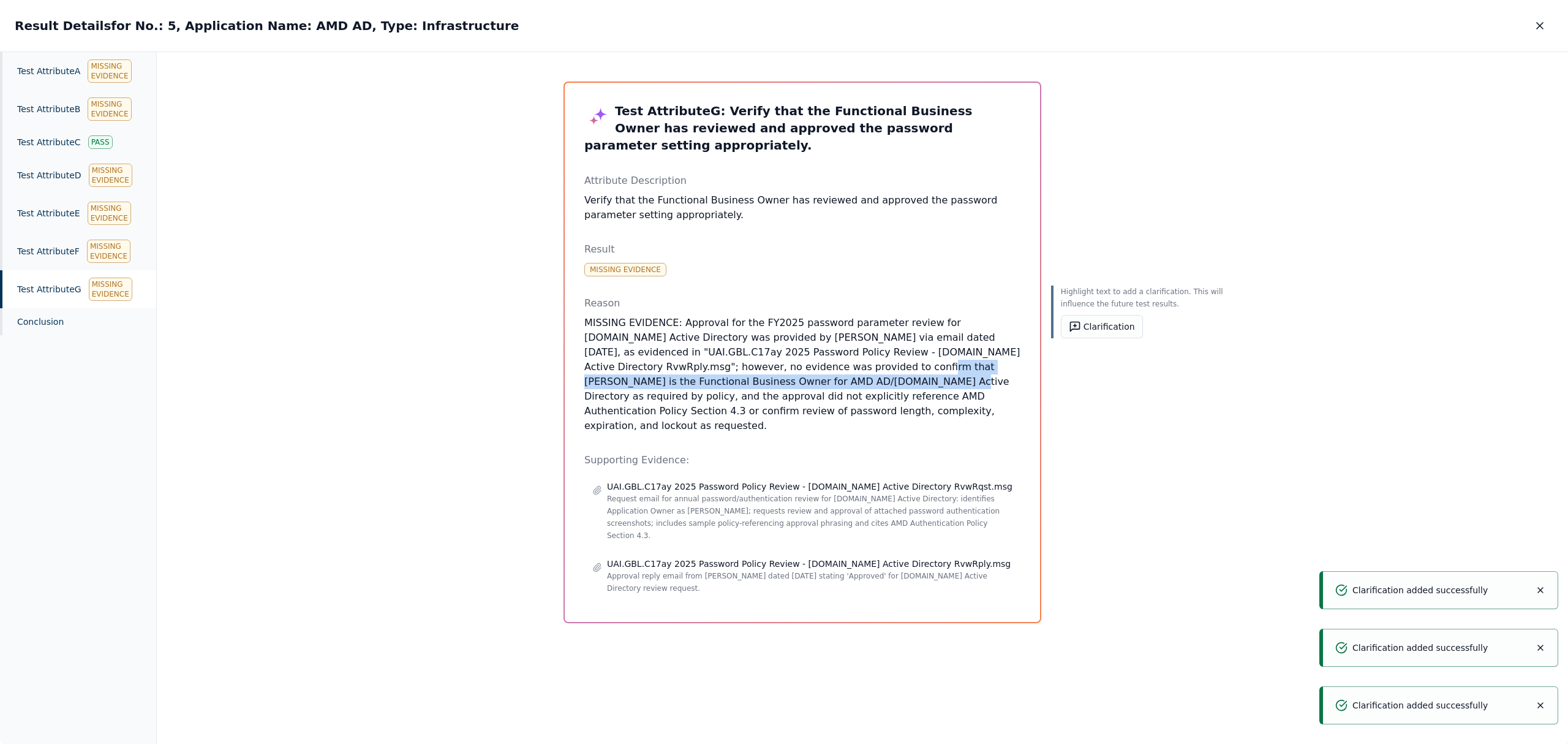
drag, startPoint x: 915, startPoint y: 367, endPoint x: 932, endPoint y: 383, distance: 23.3
click at [932, 383] on p "MISSING EVIDENCE: Approval for the FY2025 password parameter review for [DOMAIN…" at bounding box center [802, 374] width 436 height 118
click at [1061, 328] on button "Clarification" at bounding box center [1101, 326] width 82 height 23
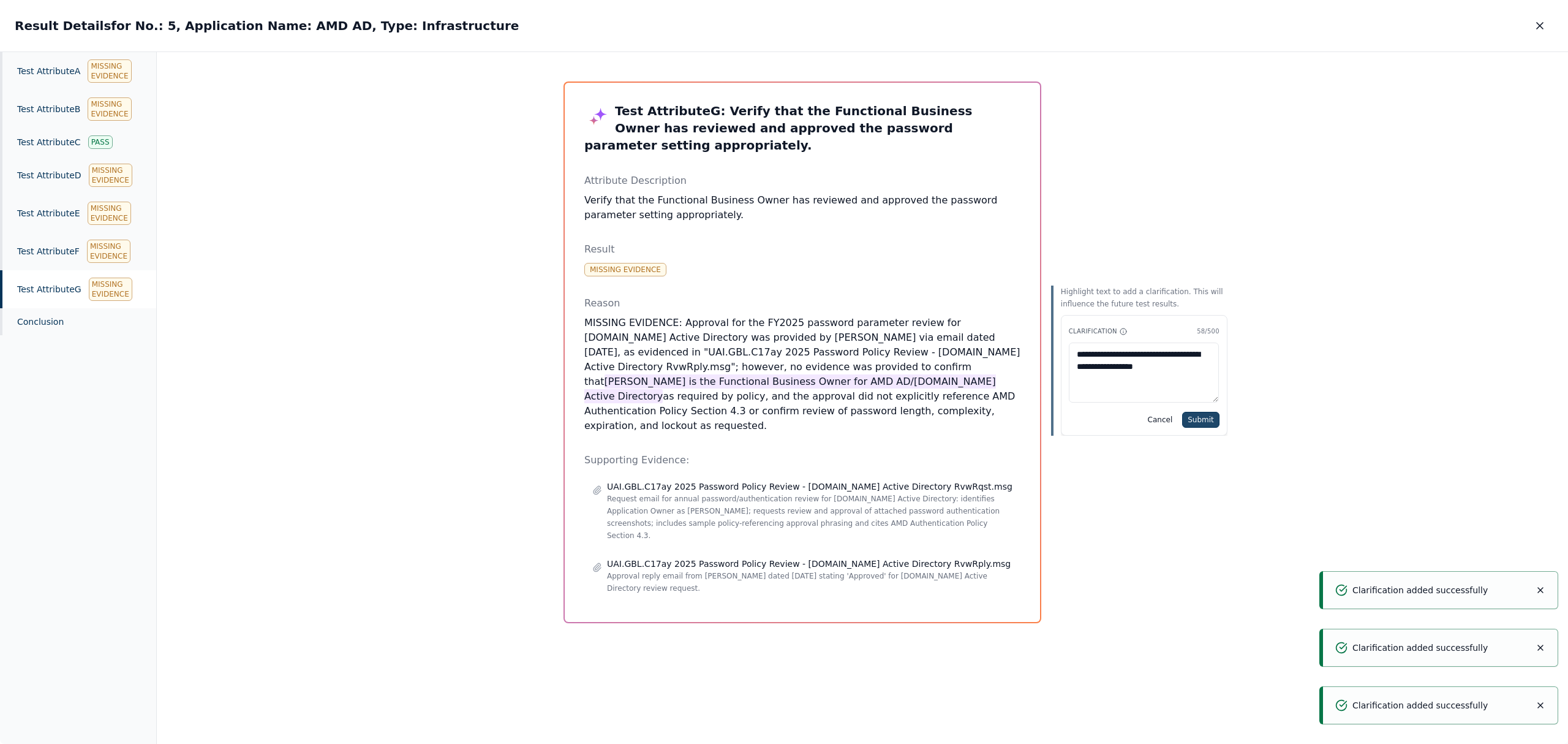
type textarea "**********"
click at [1182, 420] on button "Submit" at bounding box center [1201, 419] width 37 height 16
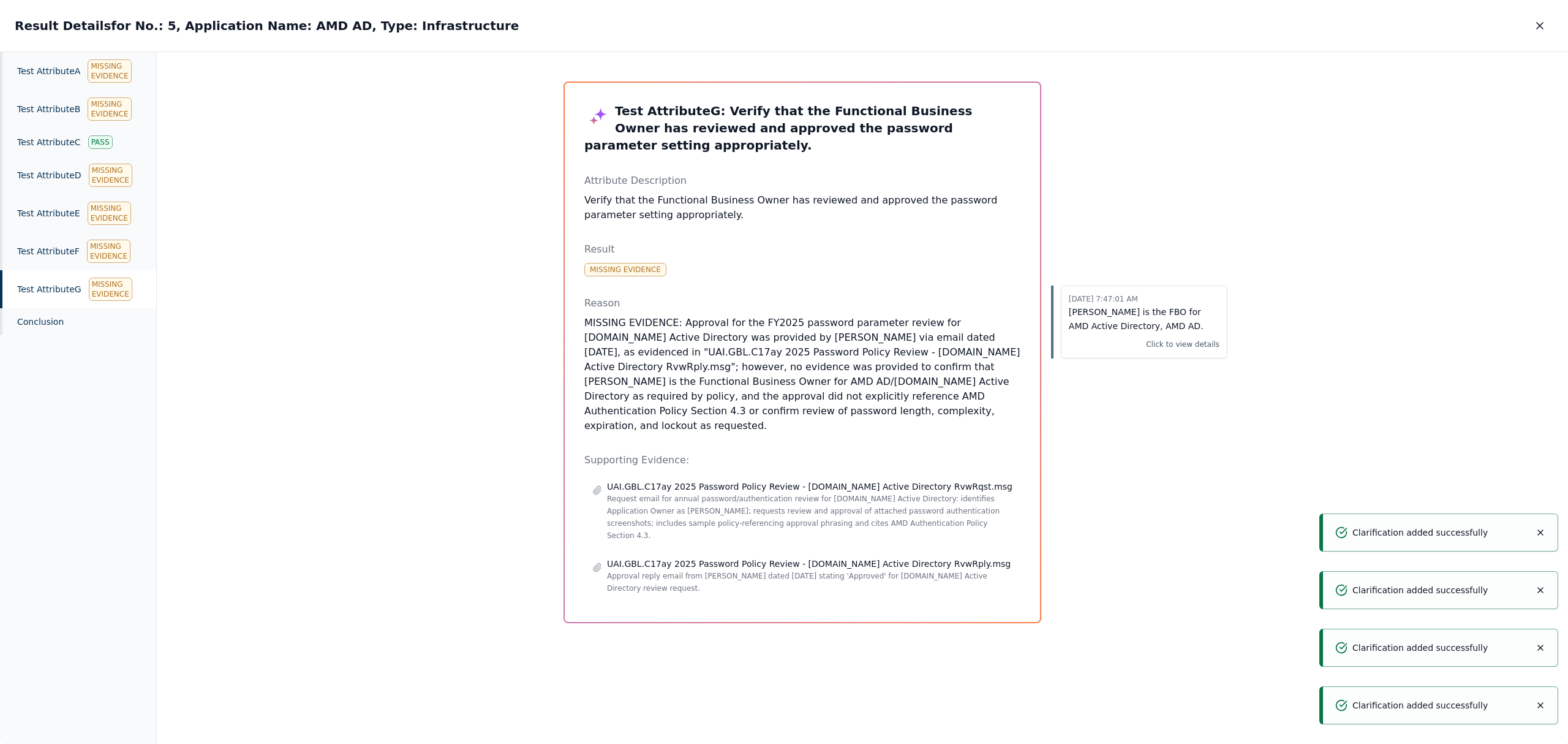
click at [1544, 20] on icon "button" at bounding box center [1540, 26] width 13 height 13
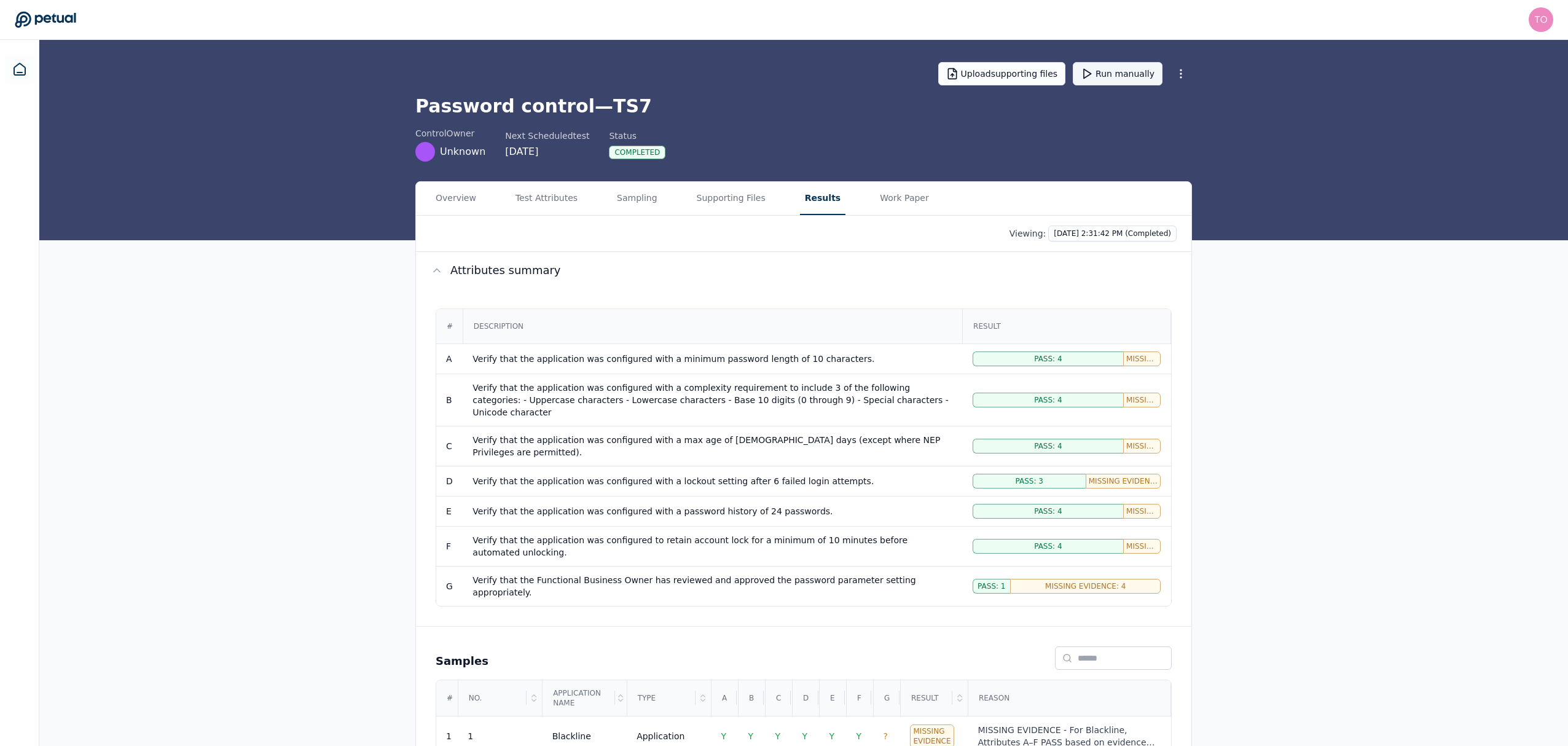
click at [1131, 75] on button "Run manually" at bounding box center [1118, 73] width 90 height 23
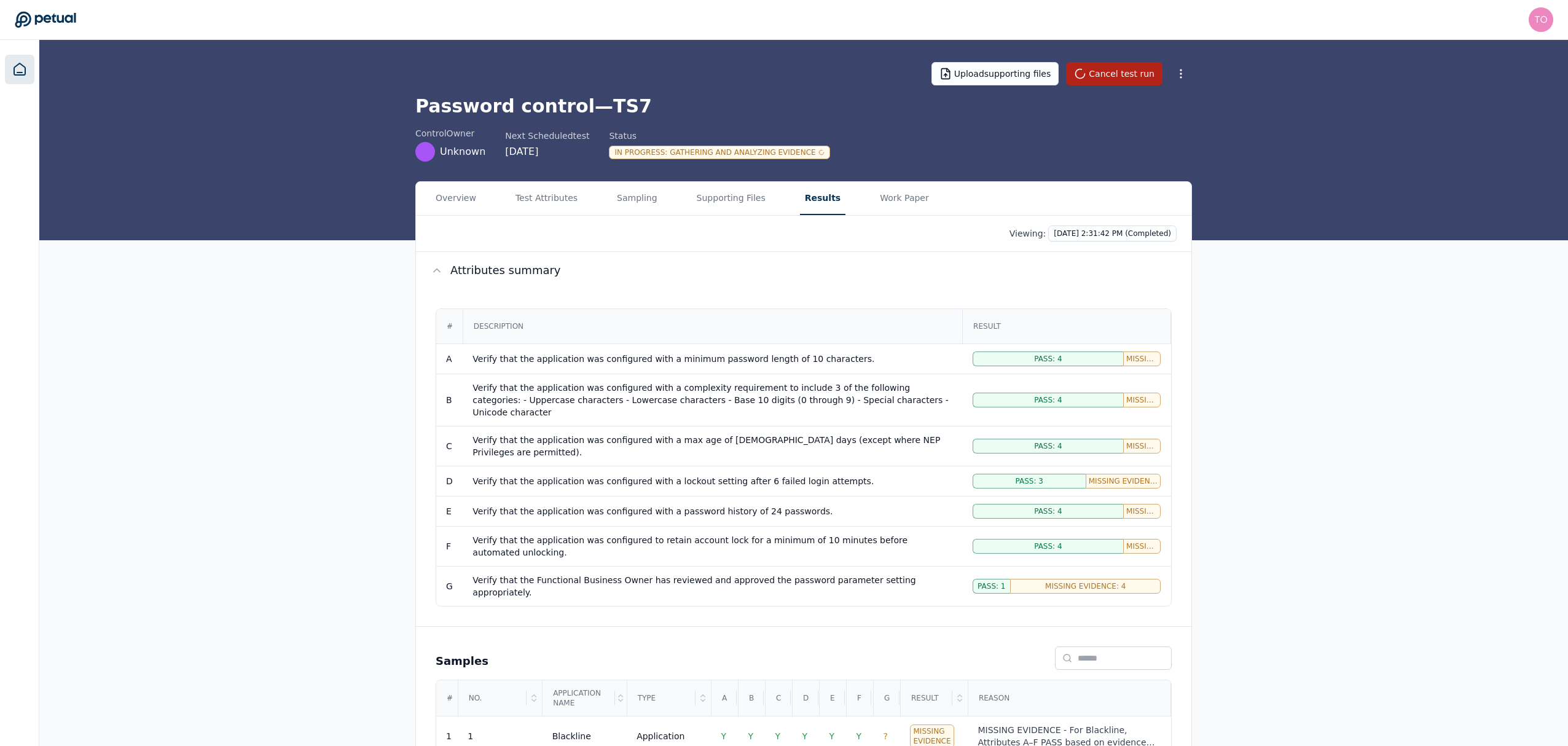
click at [21, 67] on icon at bounding box center [20, 69] width 15 height 15
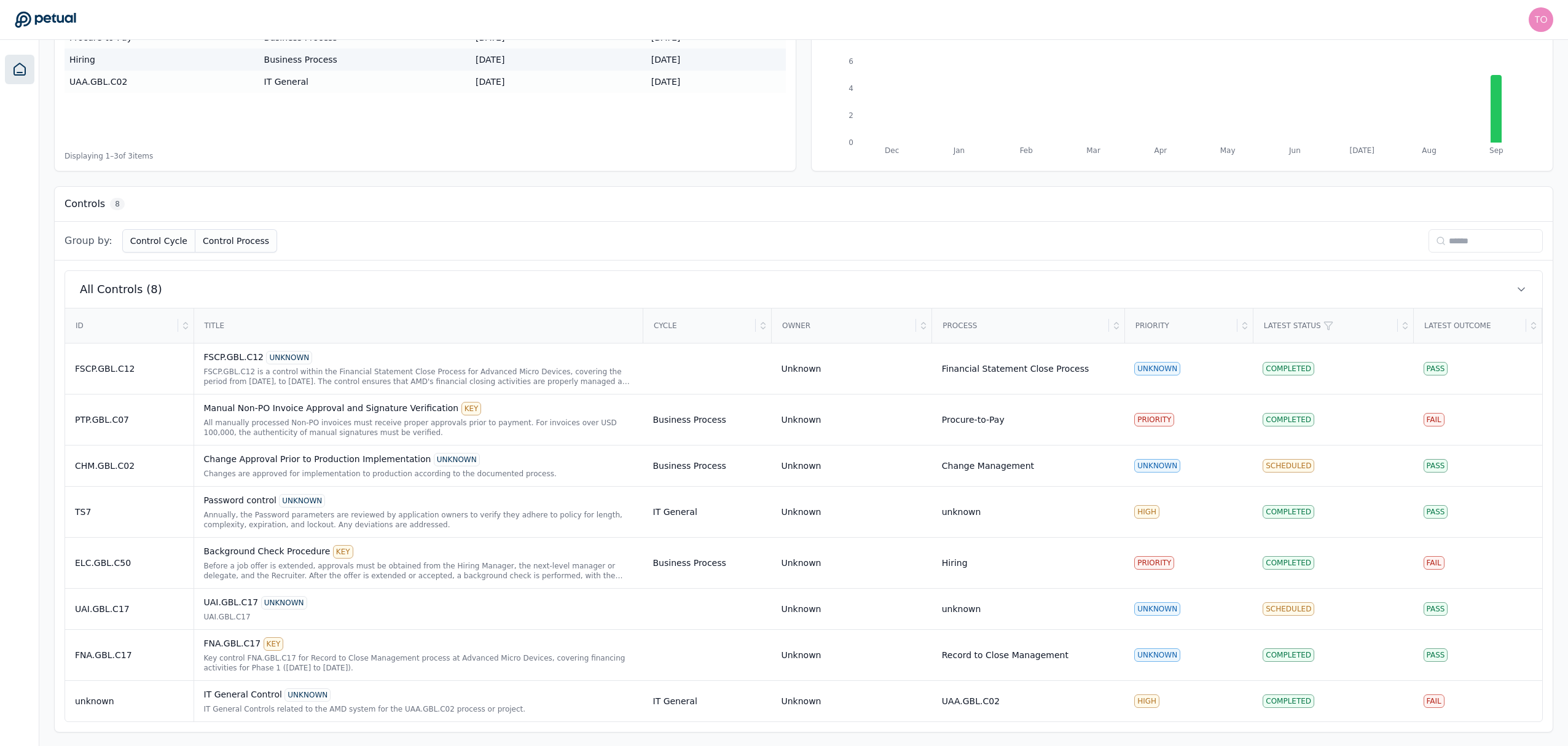
scroll to position [205, 0]
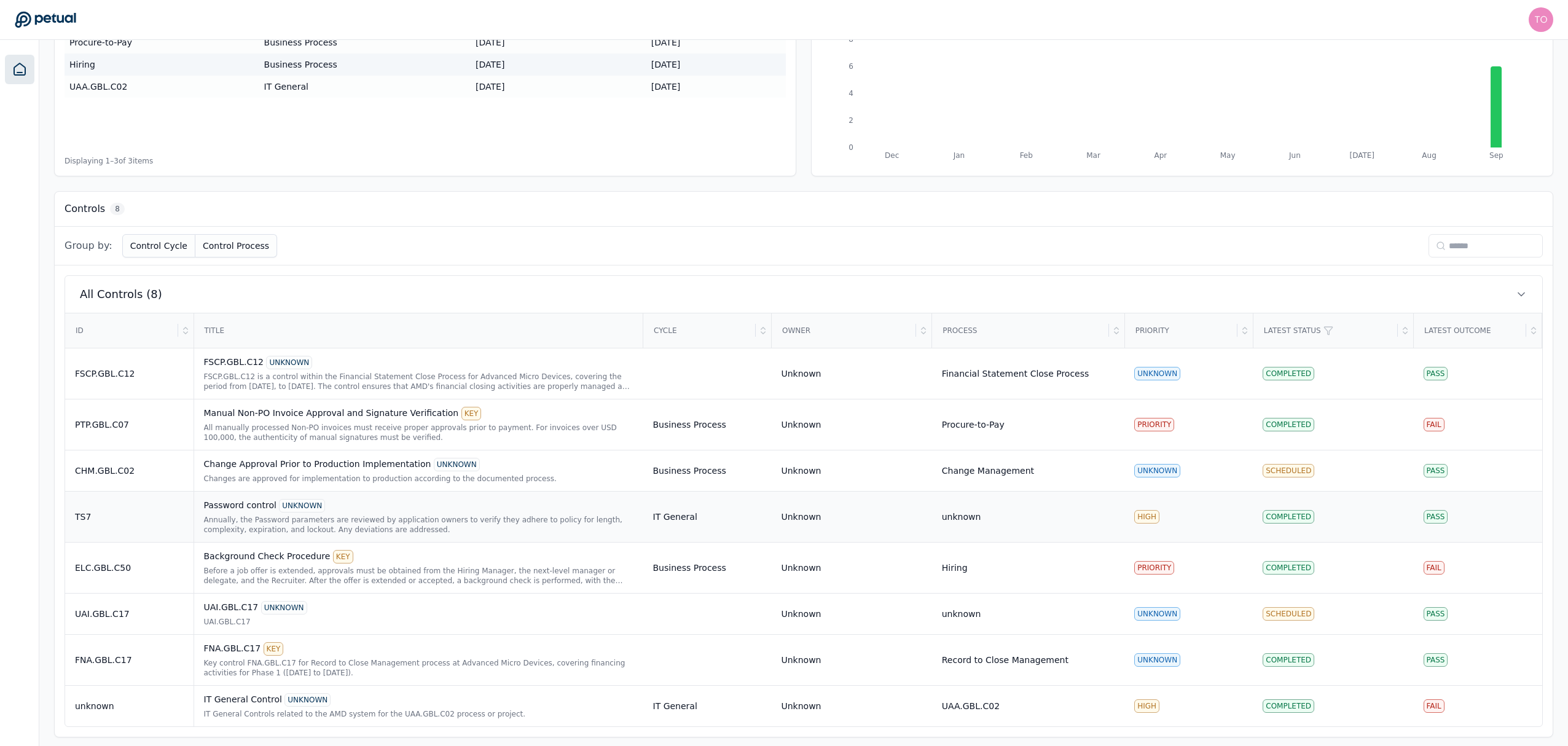
scroll to position [205, 0]
